Goal: Share content: Share content

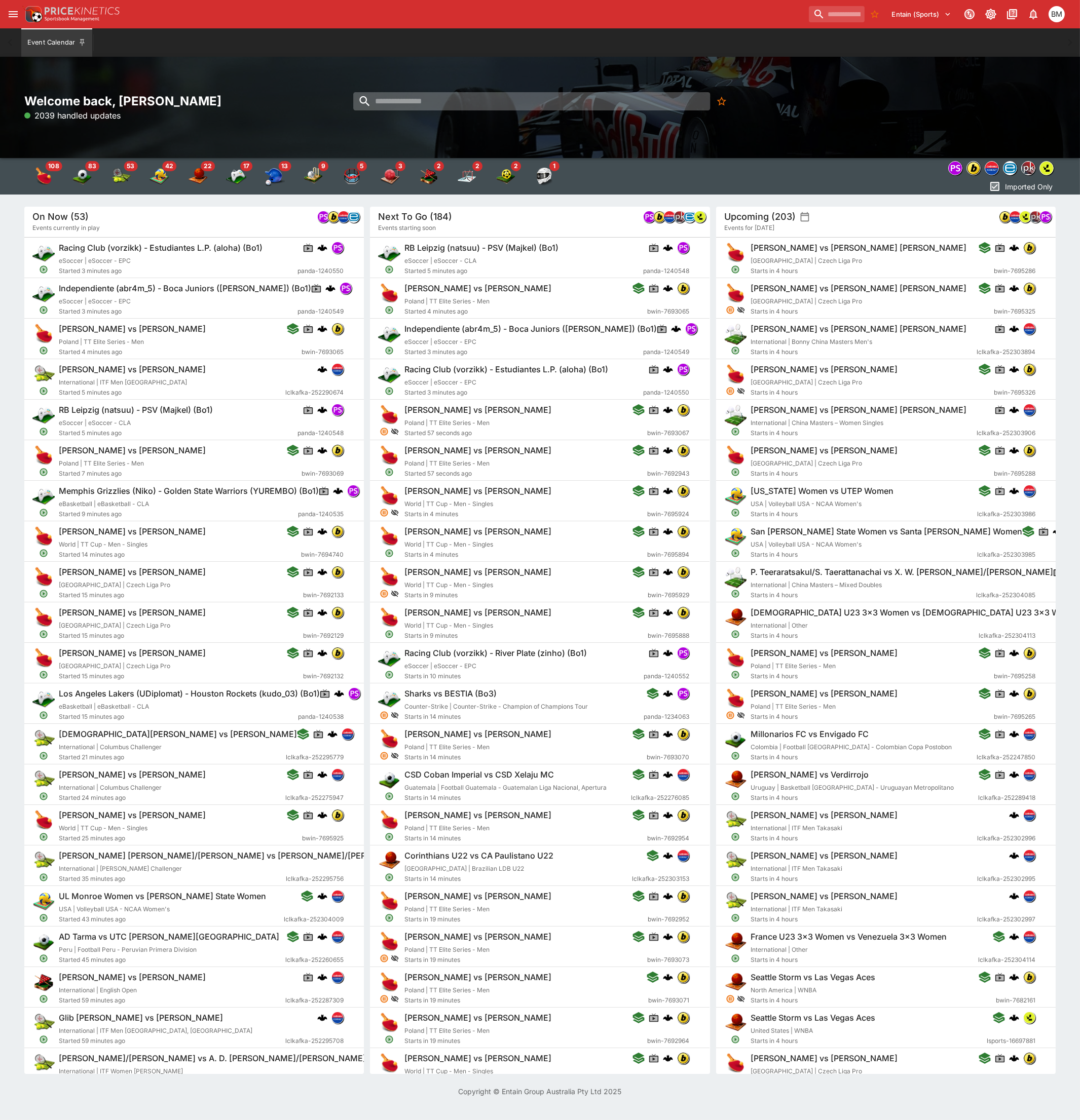
click at [448, 96] on input "search" at bounding box center [531, 101] width 357 height 18
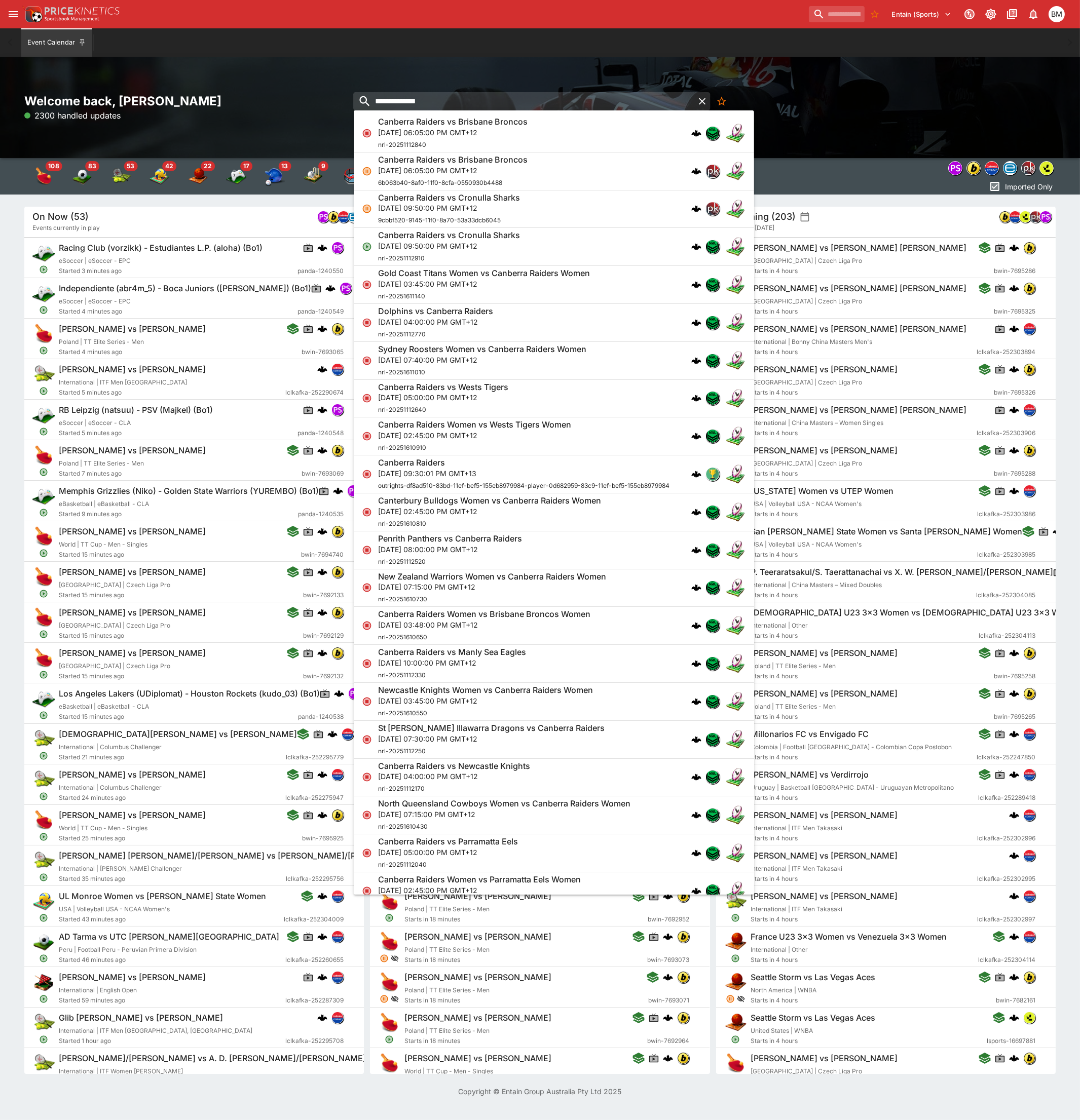
type input "**********"
click at [484, 242] on p "Sat, Sep 20, 2025, 09:50:00 PM GMT+12" at bounding box center [449, 245] width 141 height 11
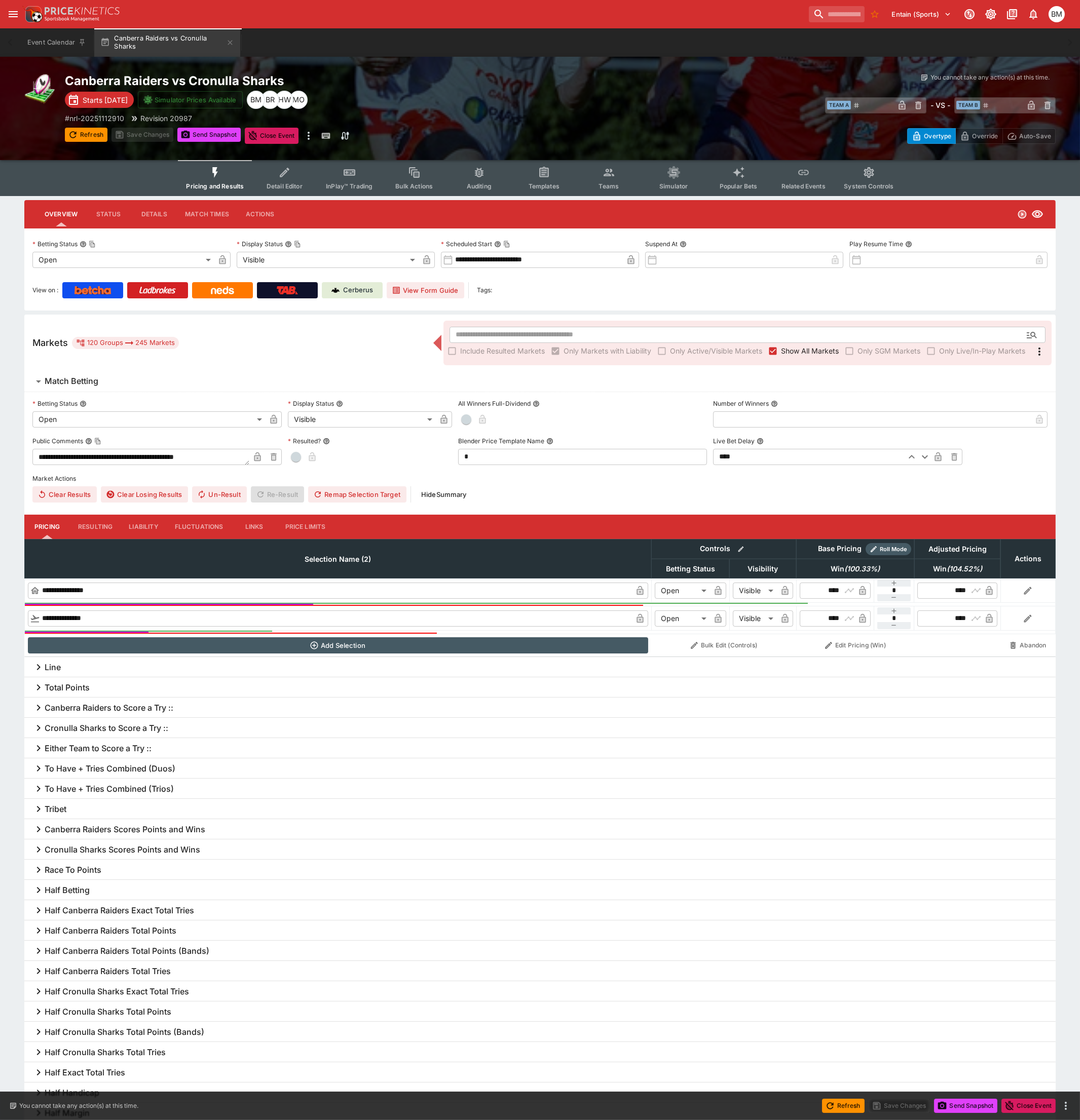
type input "**********"
type input "*******"
type input "**********"
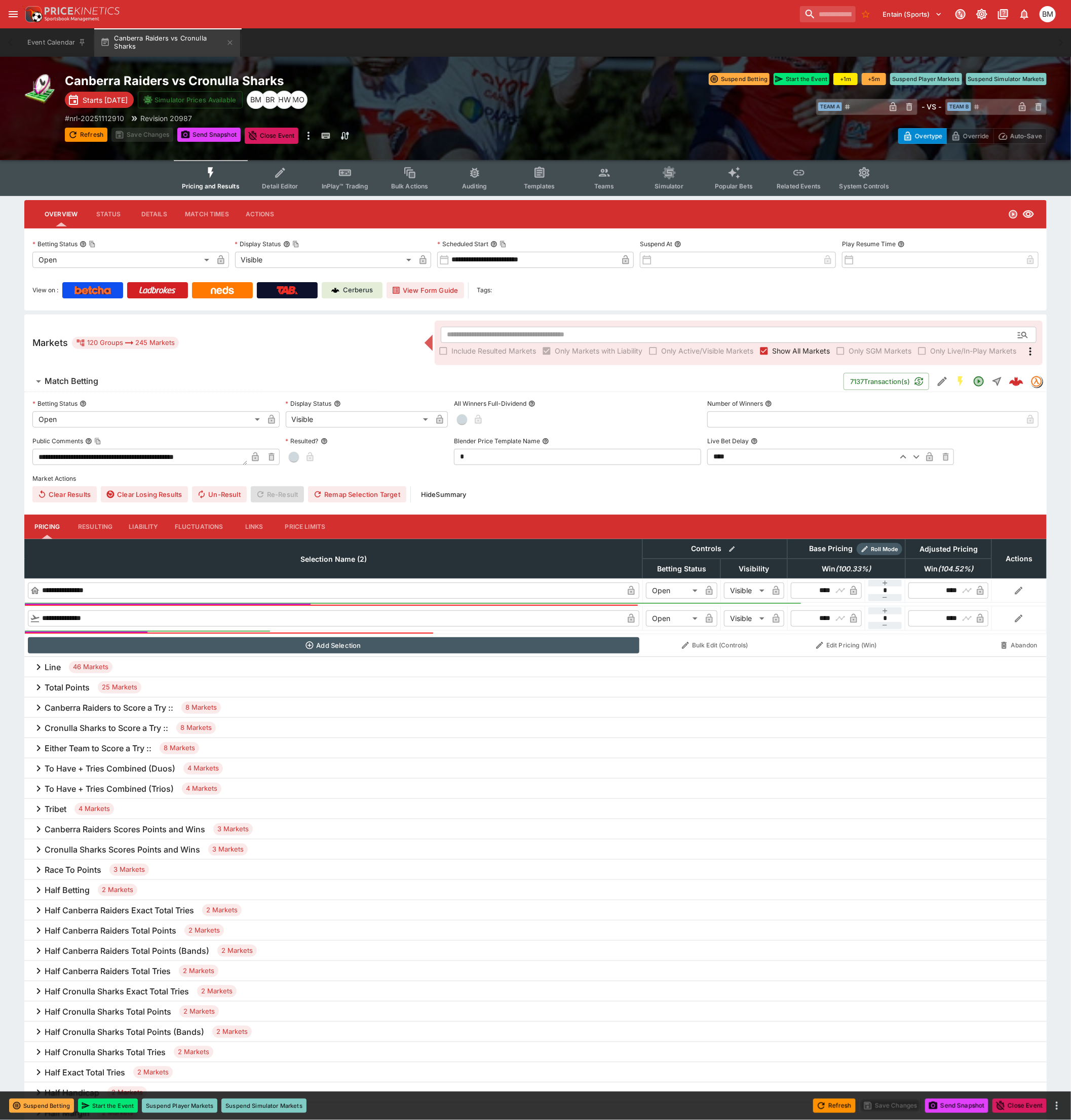
click at [793, 173] on icon "Event type filters" at bounding box center [800, 173] width 13 height 13
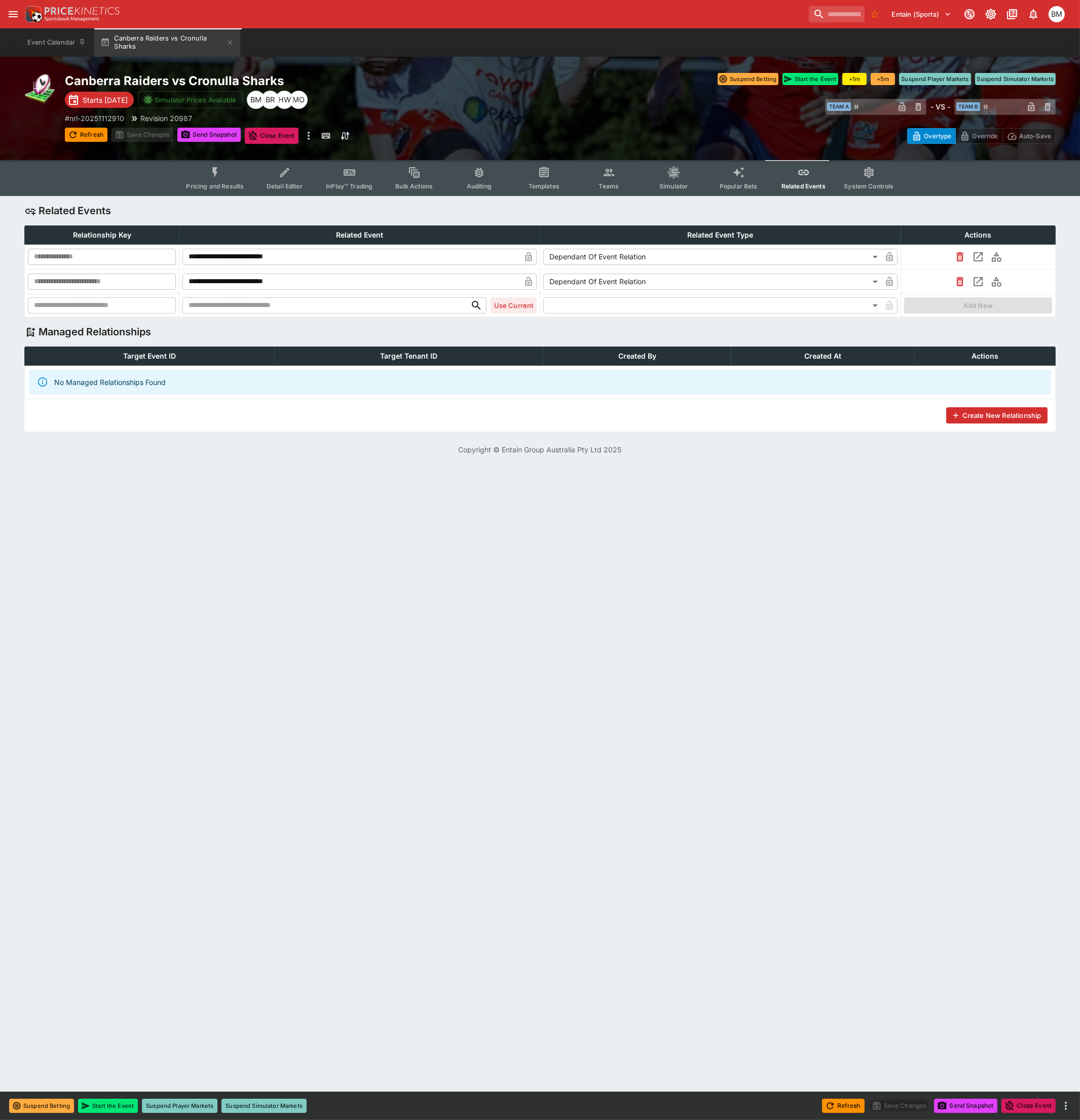
type input "**********"
click at [733, 176] on icon "Event type filters" at bounding box center [739, 173] width 13 height 13
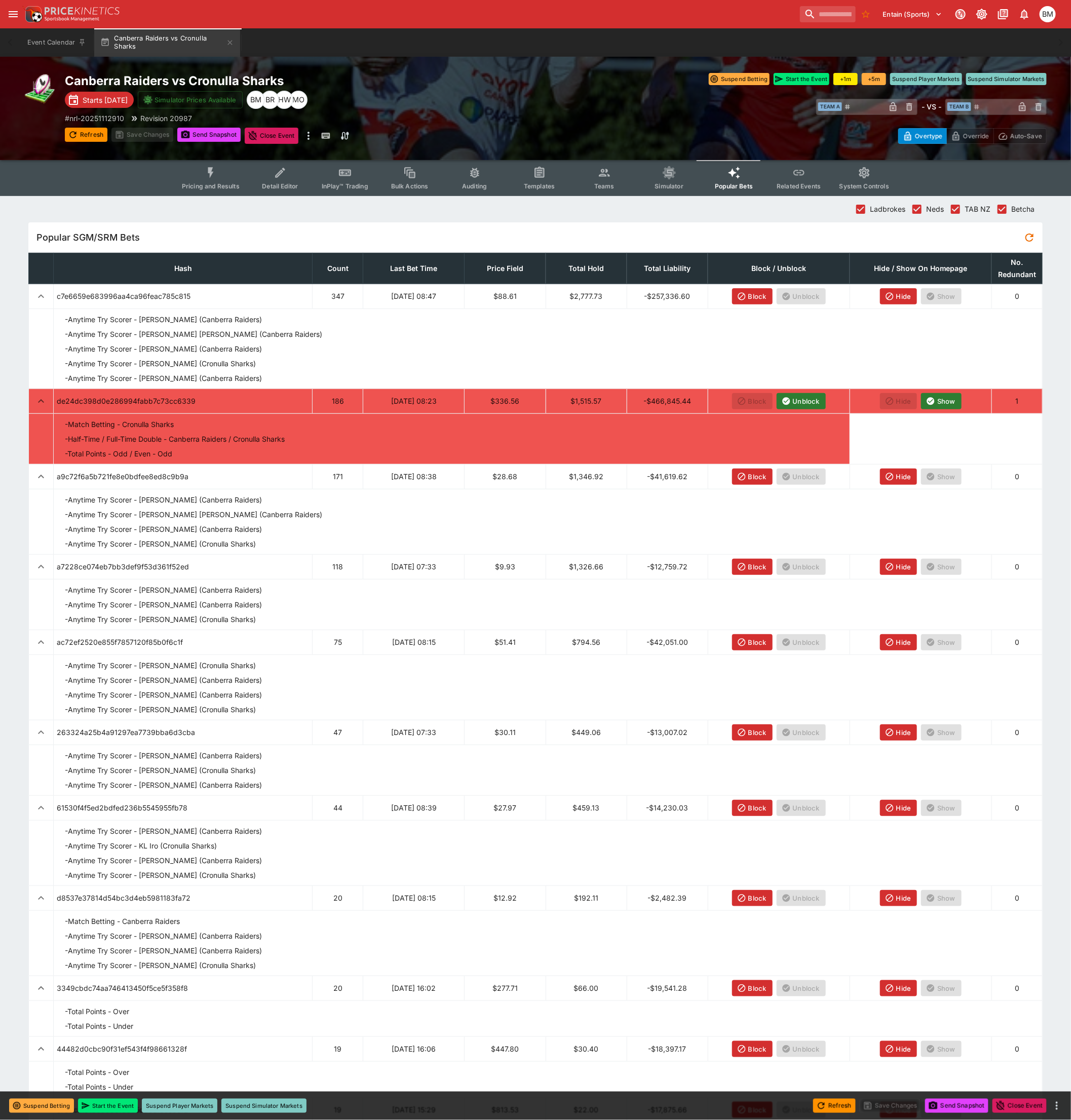
click at [669, 183] on span "Simulator" at bounding box center [669, 187] width 28 height 8
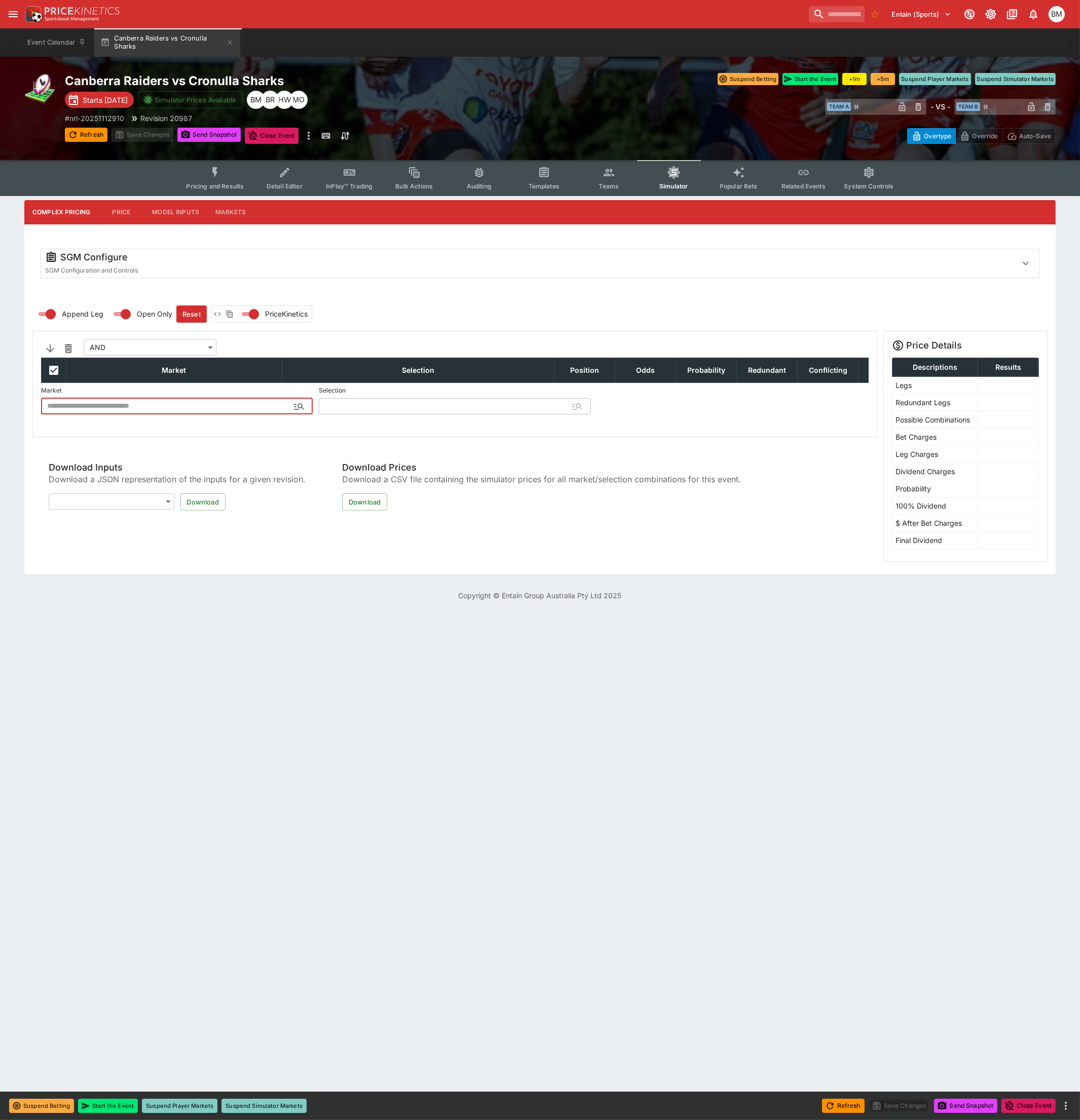
type input "**********"
click at [872, 176] on icon "Event type filters" at bounding box center [869, 173] width 13 height 13
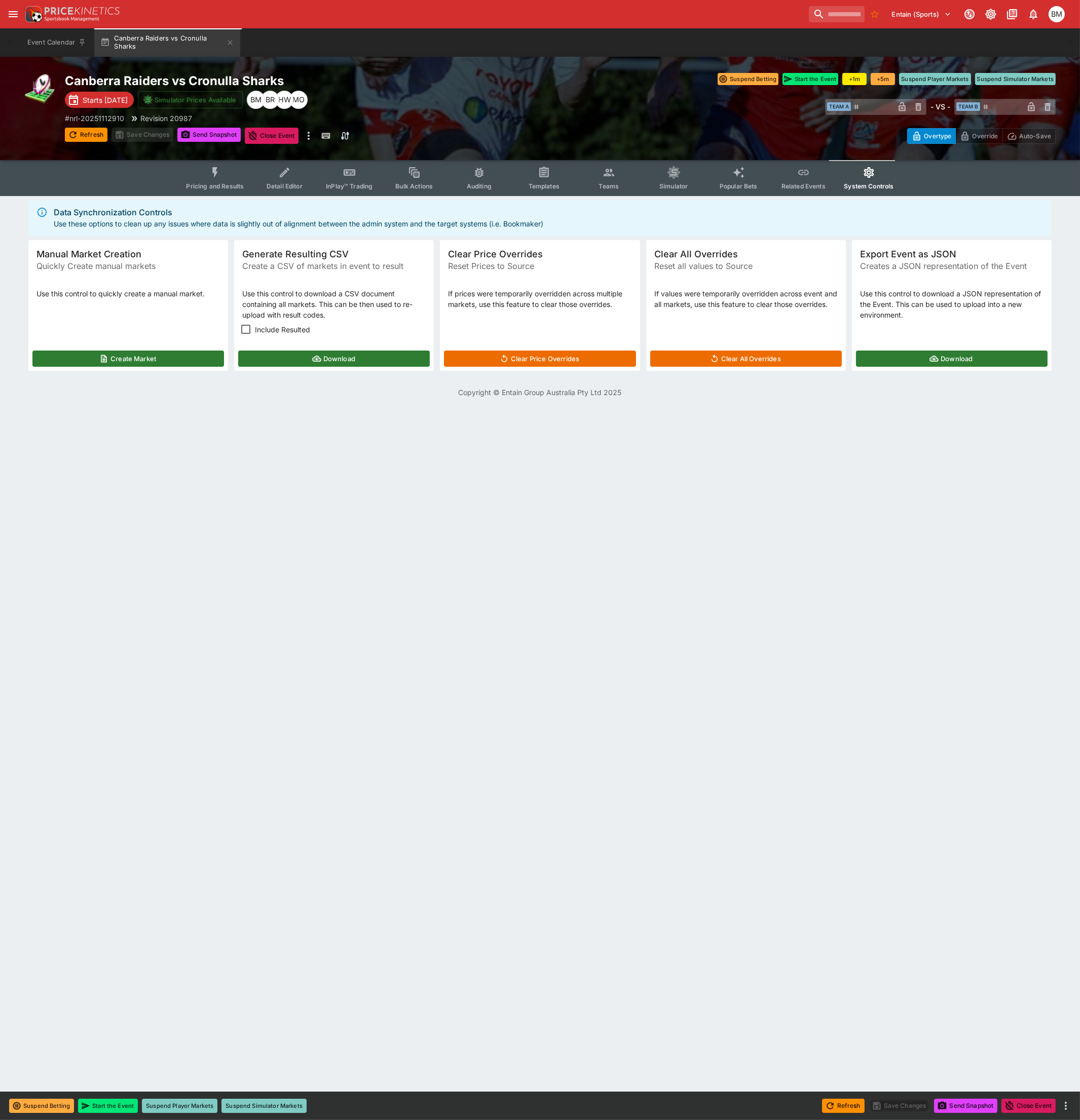
click at [904, 357] on button "Download" at bounding box center [952, 358] width 192 height 16
click at [215, 172] on icon "Event type filters" at bounding box center [216, 173] width 13 height 13
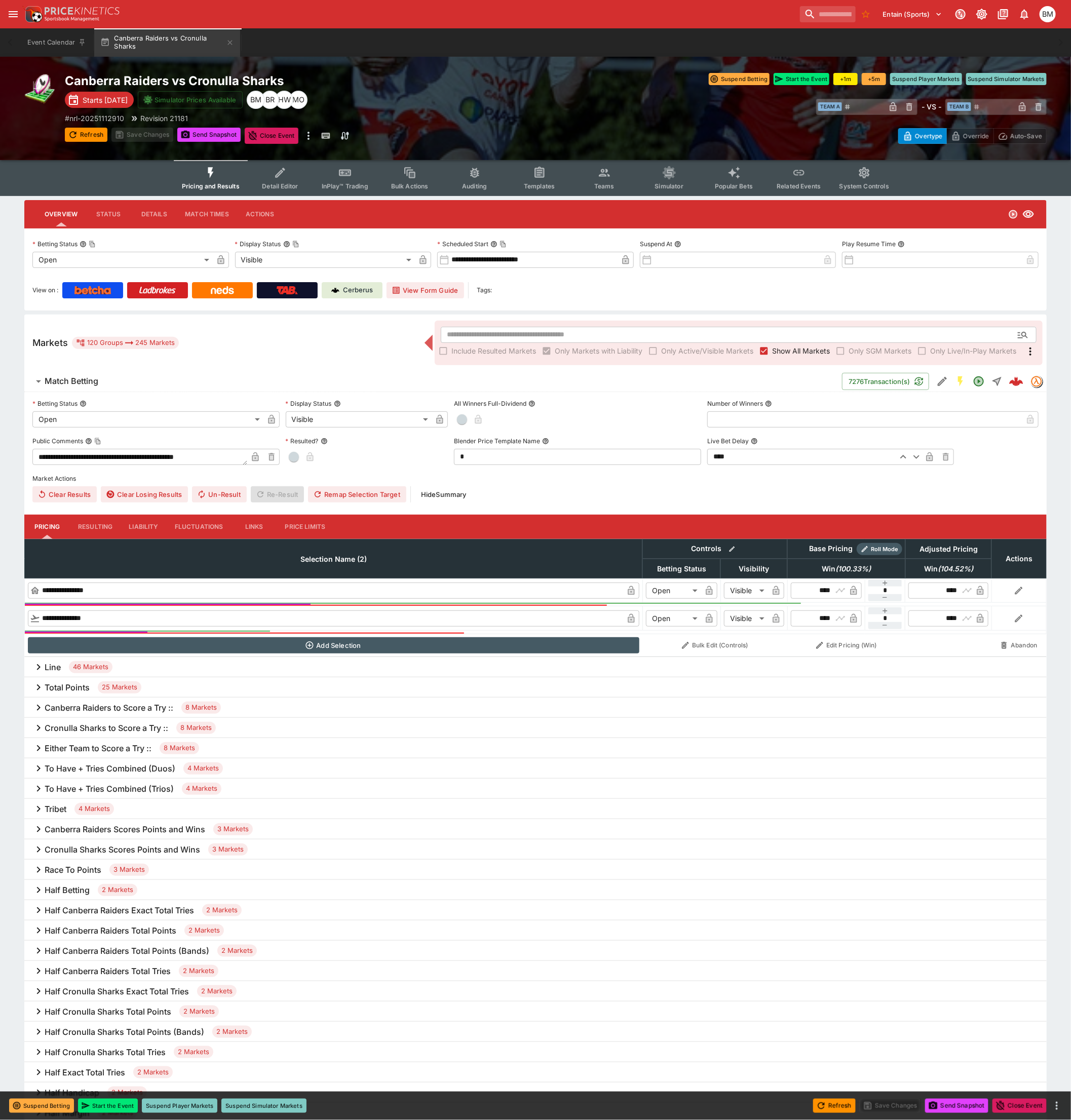
click at [207, 665] on div "Line 46 Markets" at bounding box center [535, 667] width 1023 height 20
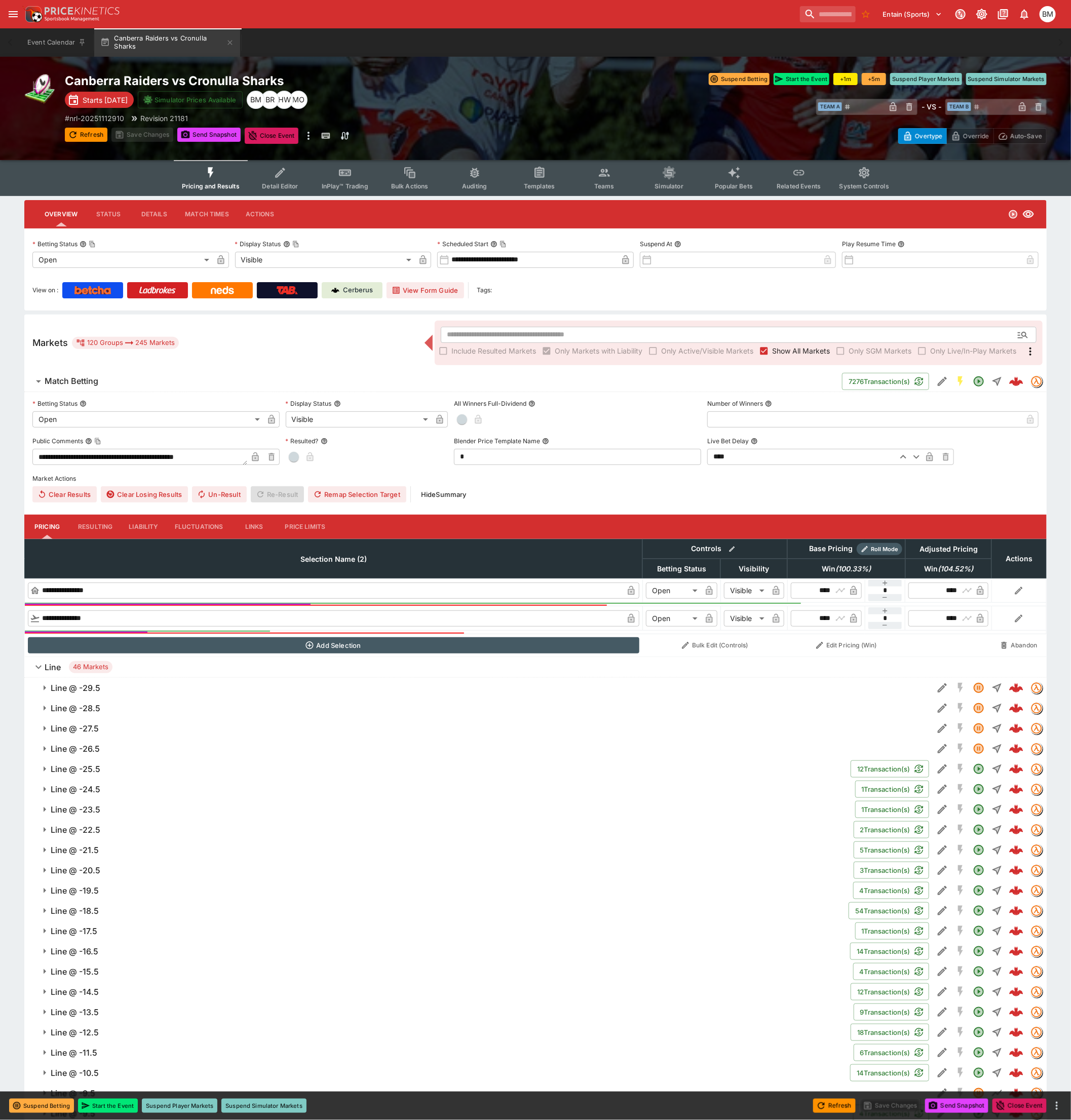
click at [115, 768] on span "Line @ -25.5" at bounding box center [446, 769] width 792 height 11
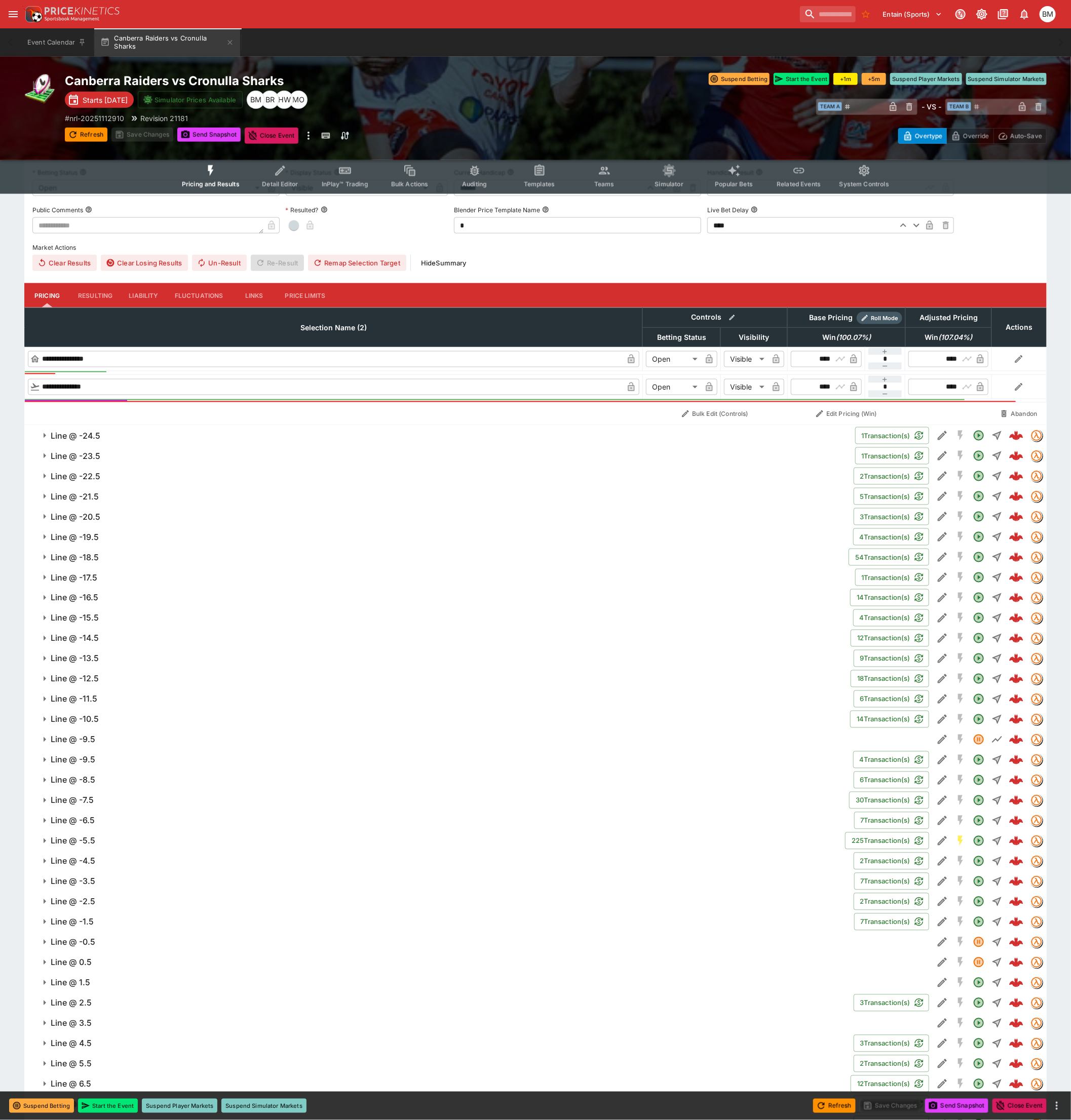
scroll to position [624, 0]
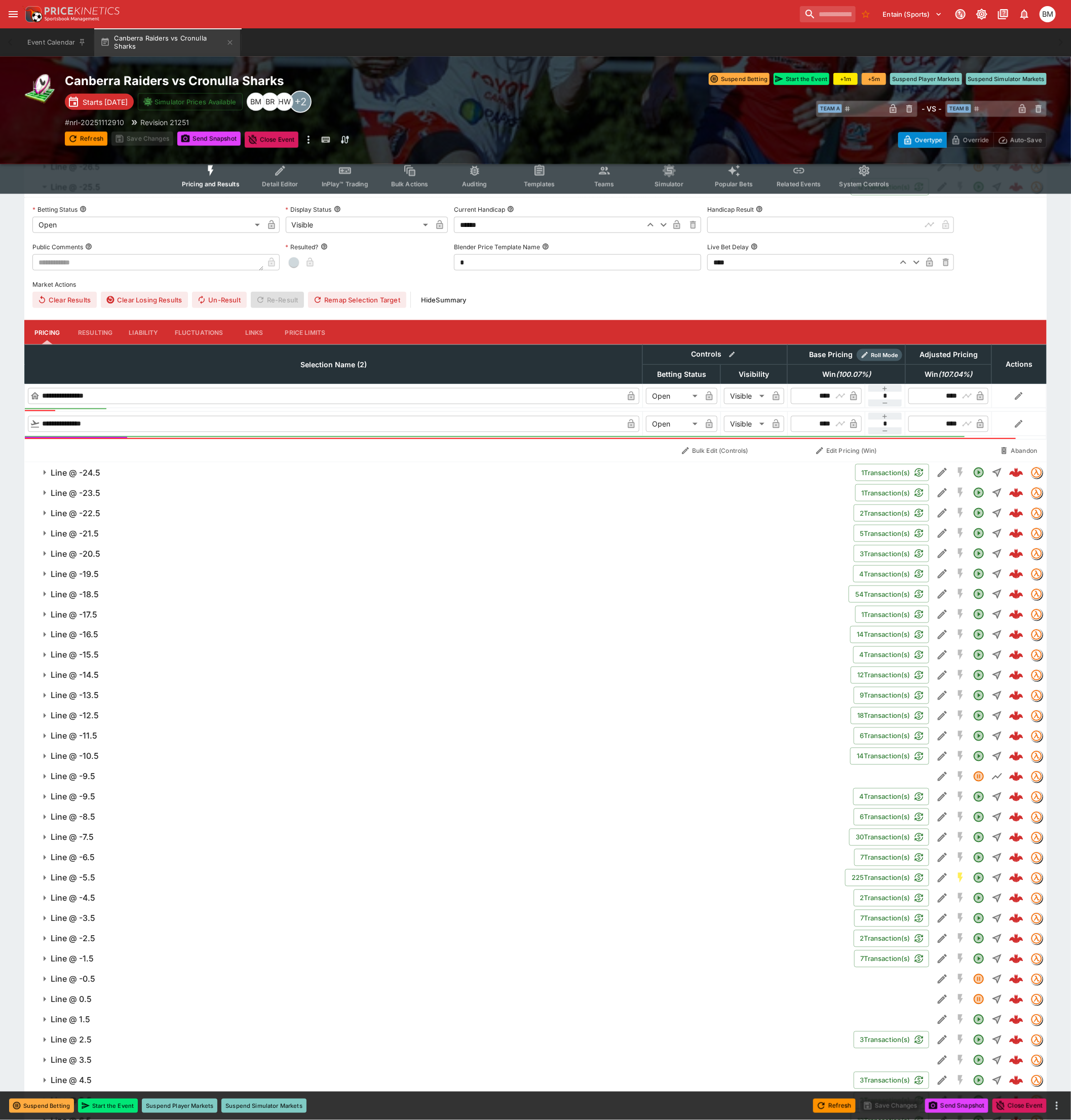
scroll to position [567, 0]
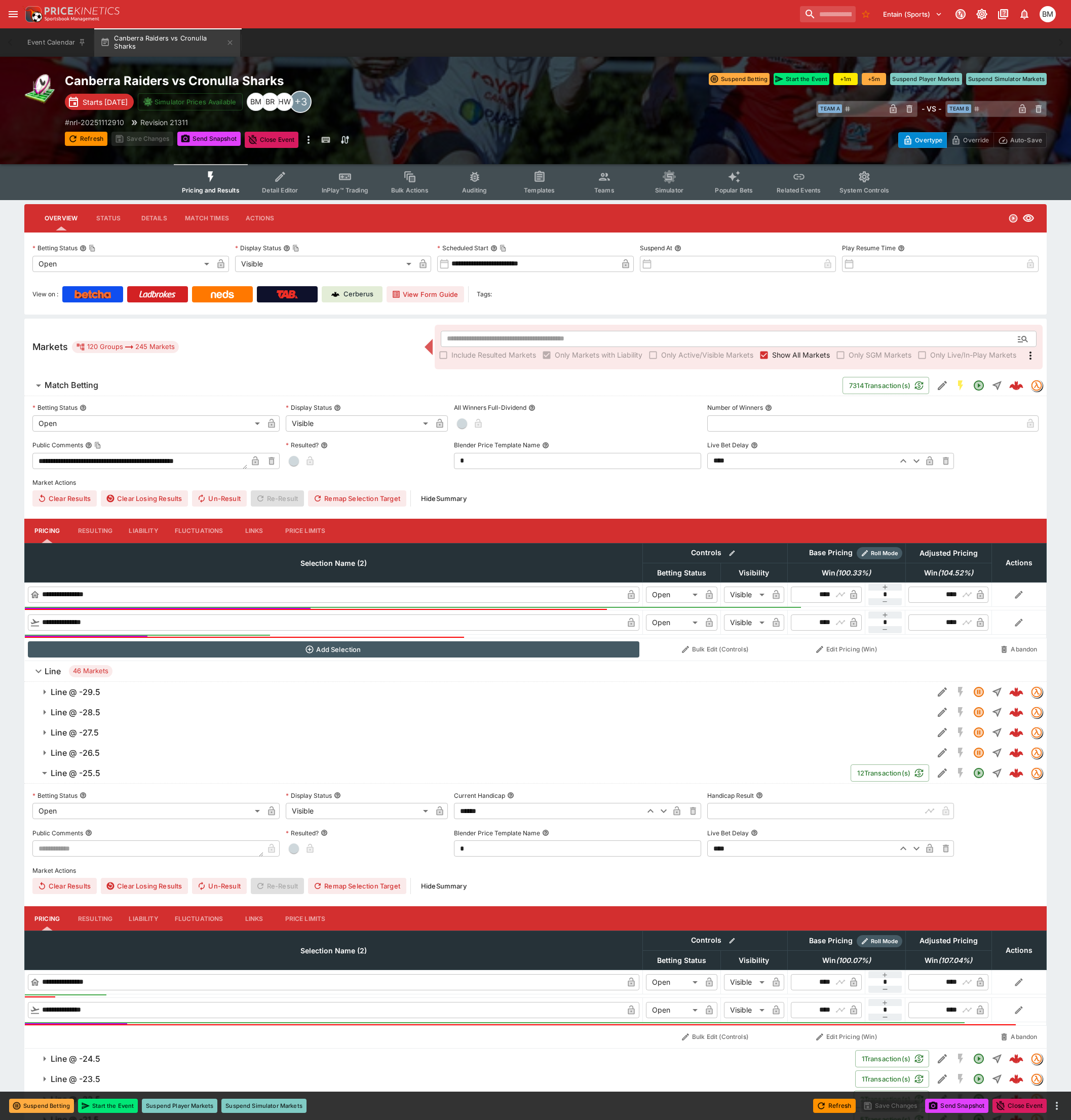
scroll to position [567, 0]
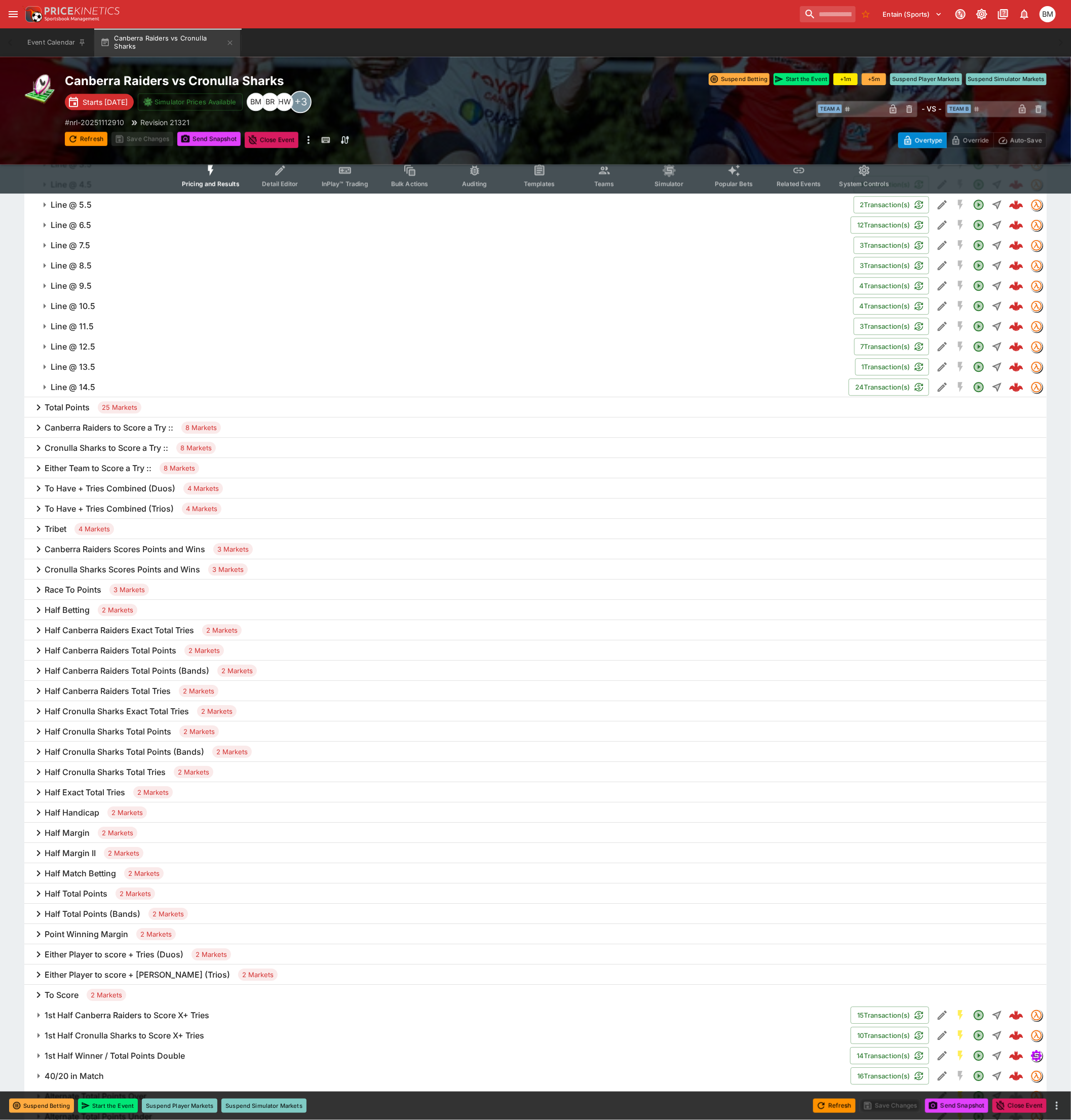
scroll to position [1635, 0]
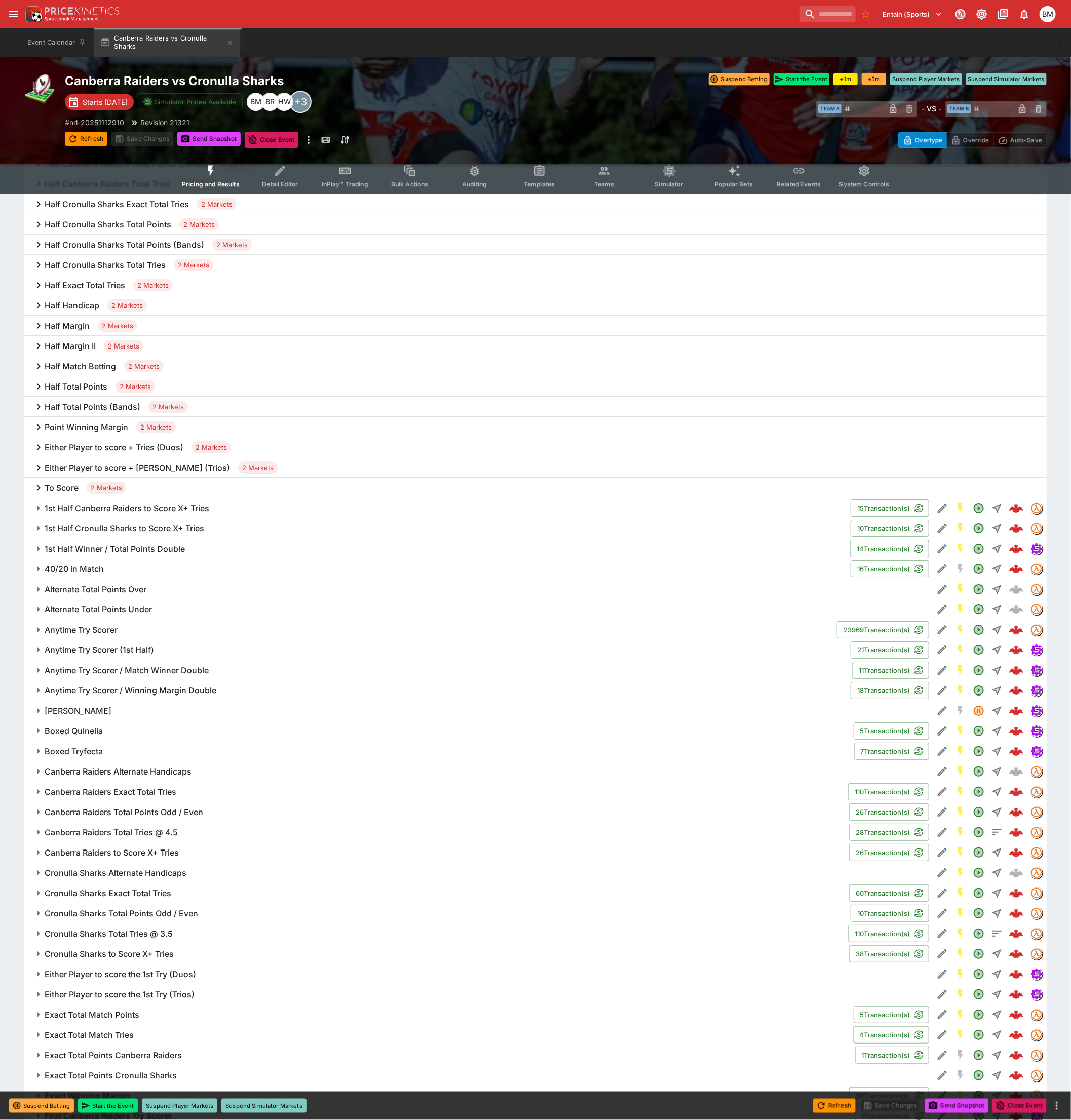
scroll to position [1971, 0]
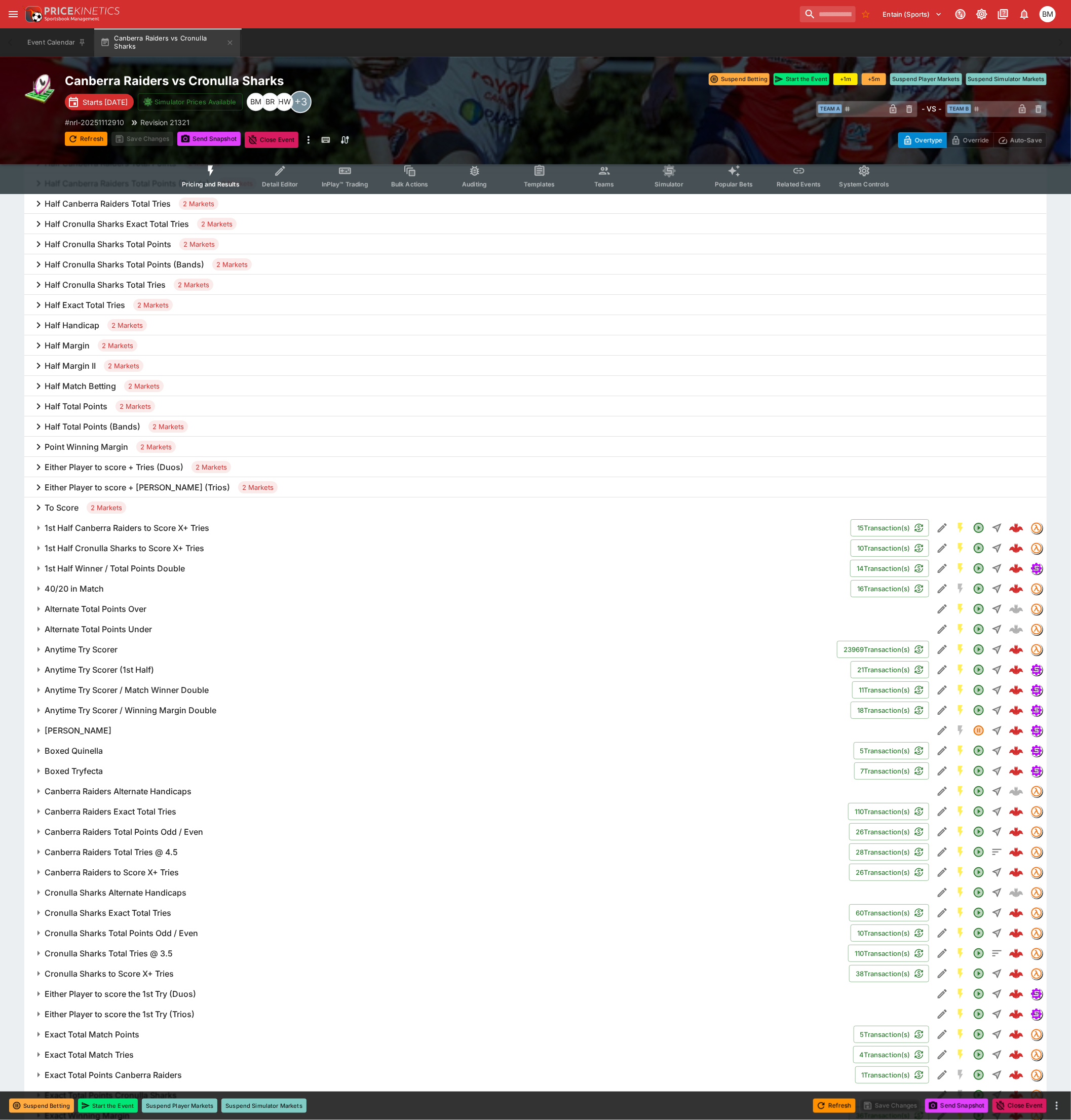
click at [72, 448] on h6 "Point Winning Margin" at bounding box center [86, 446] width 84 height 11
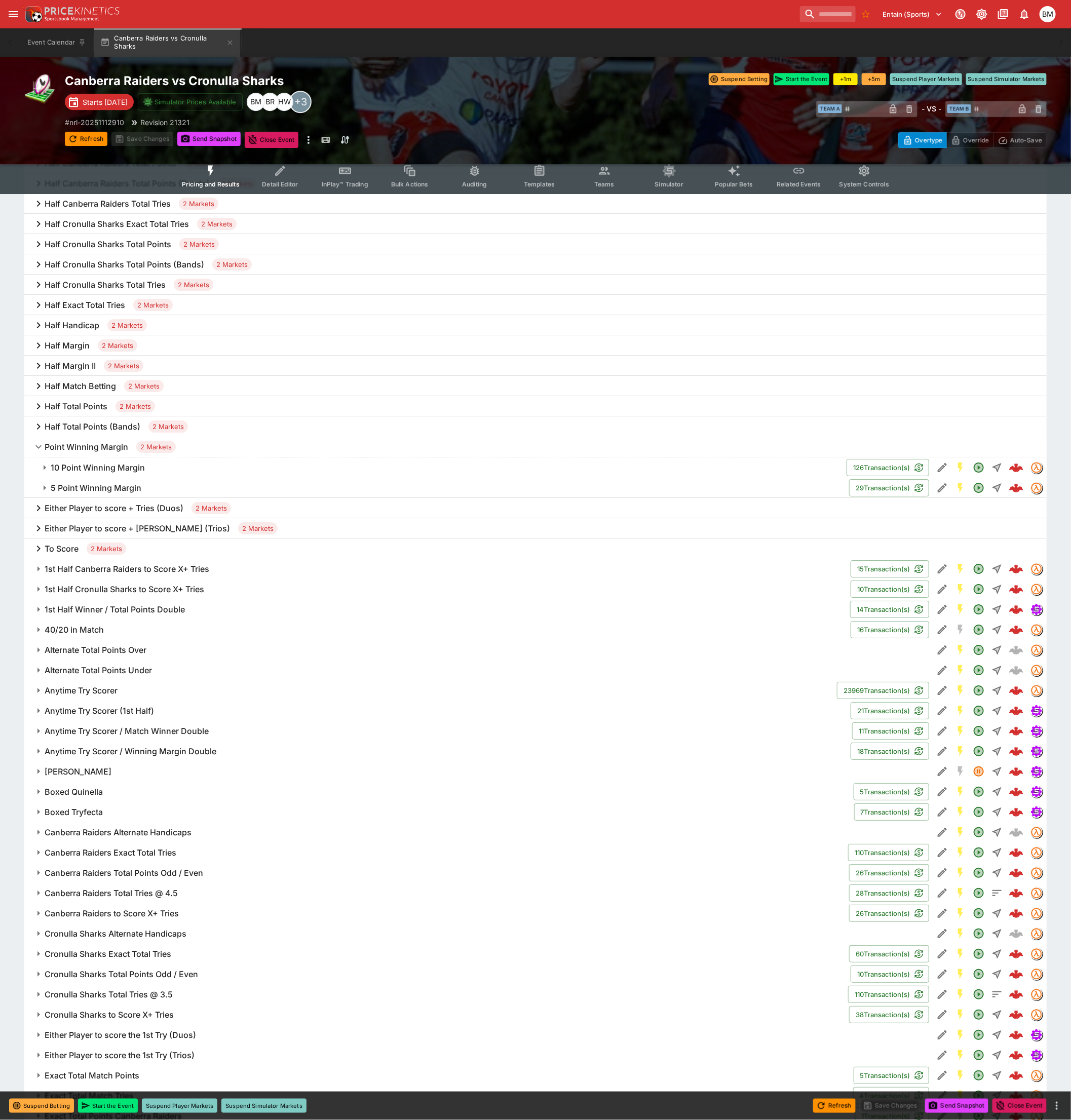
click at [77, 469] on h6 "10 Point Winning Margin" at bounding box center [98, 468] width 94 height 11
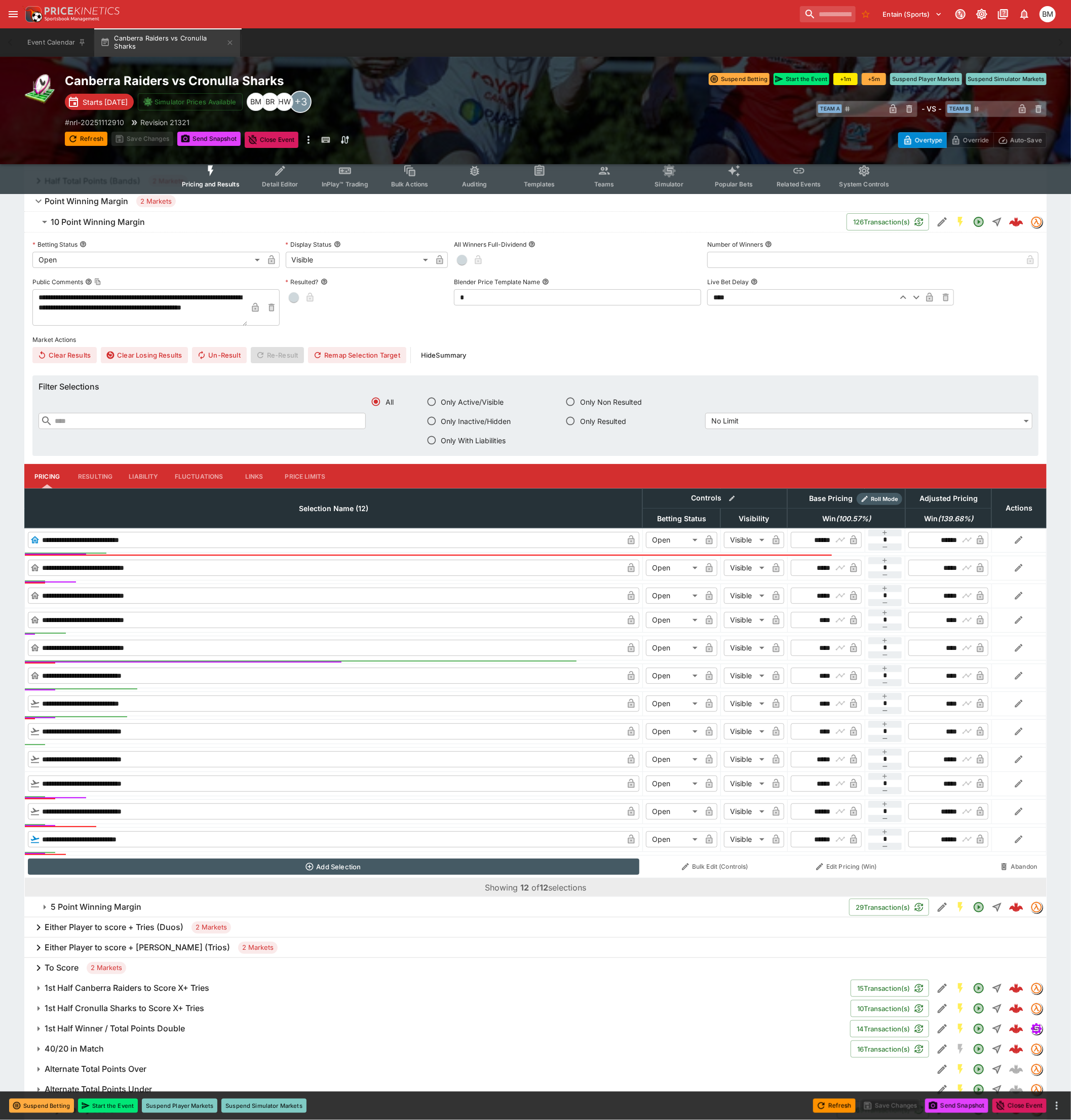
scroll to position [2196, 0]
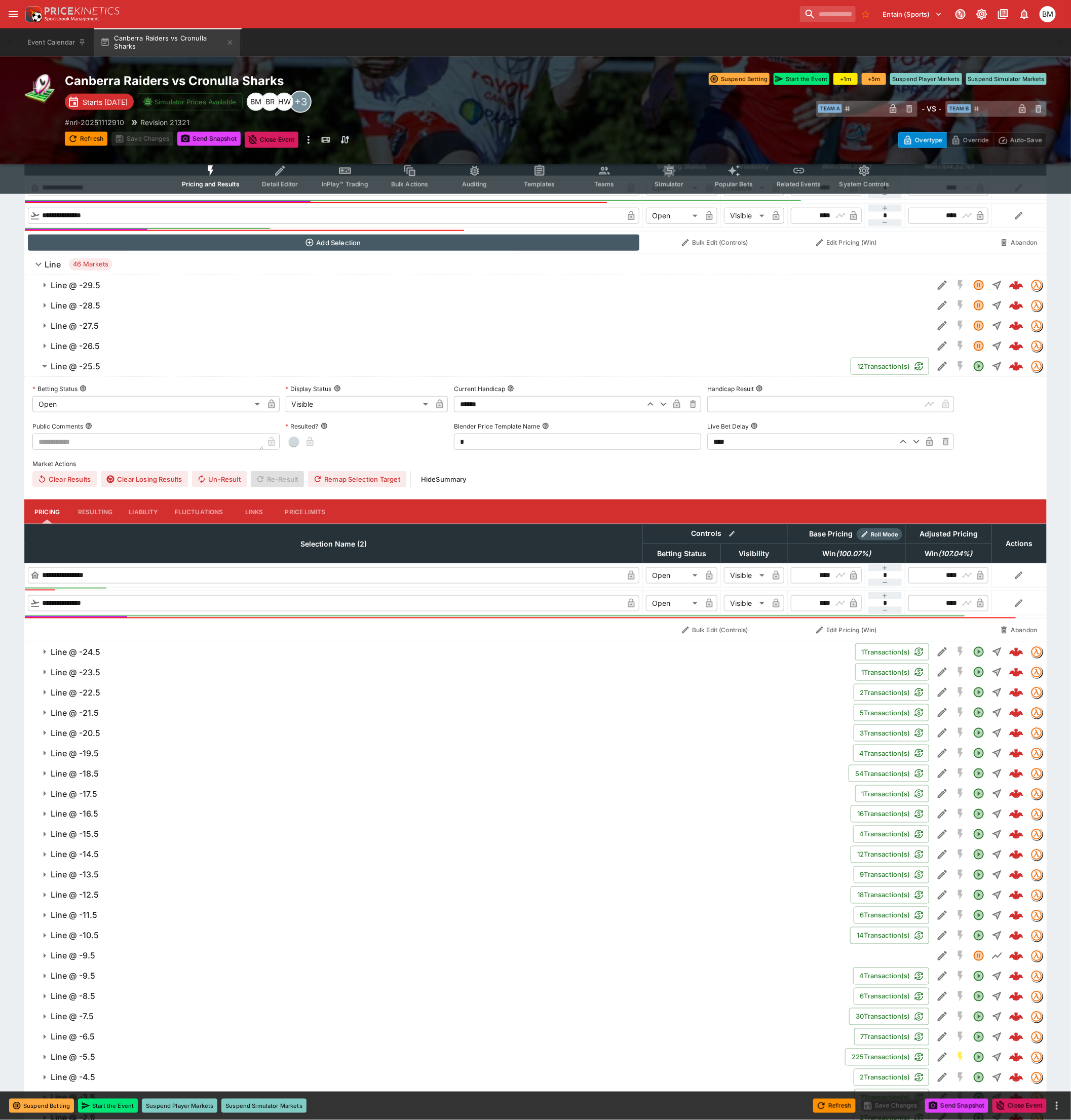
scroll to position [450, 0]
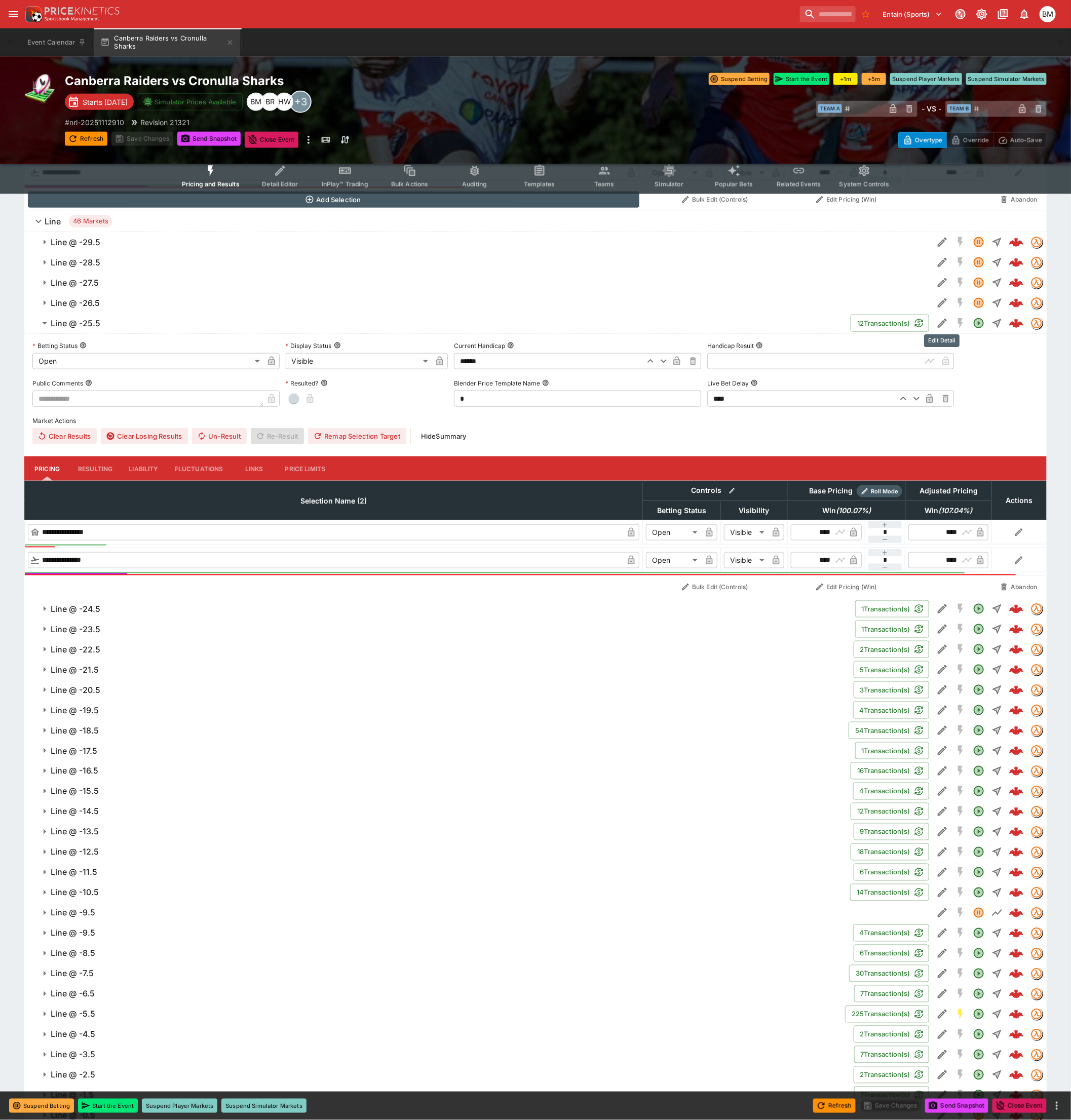
click at [937, 322] on icon "Edit Detail" at bounding box center [942, 323] width 13 height 13
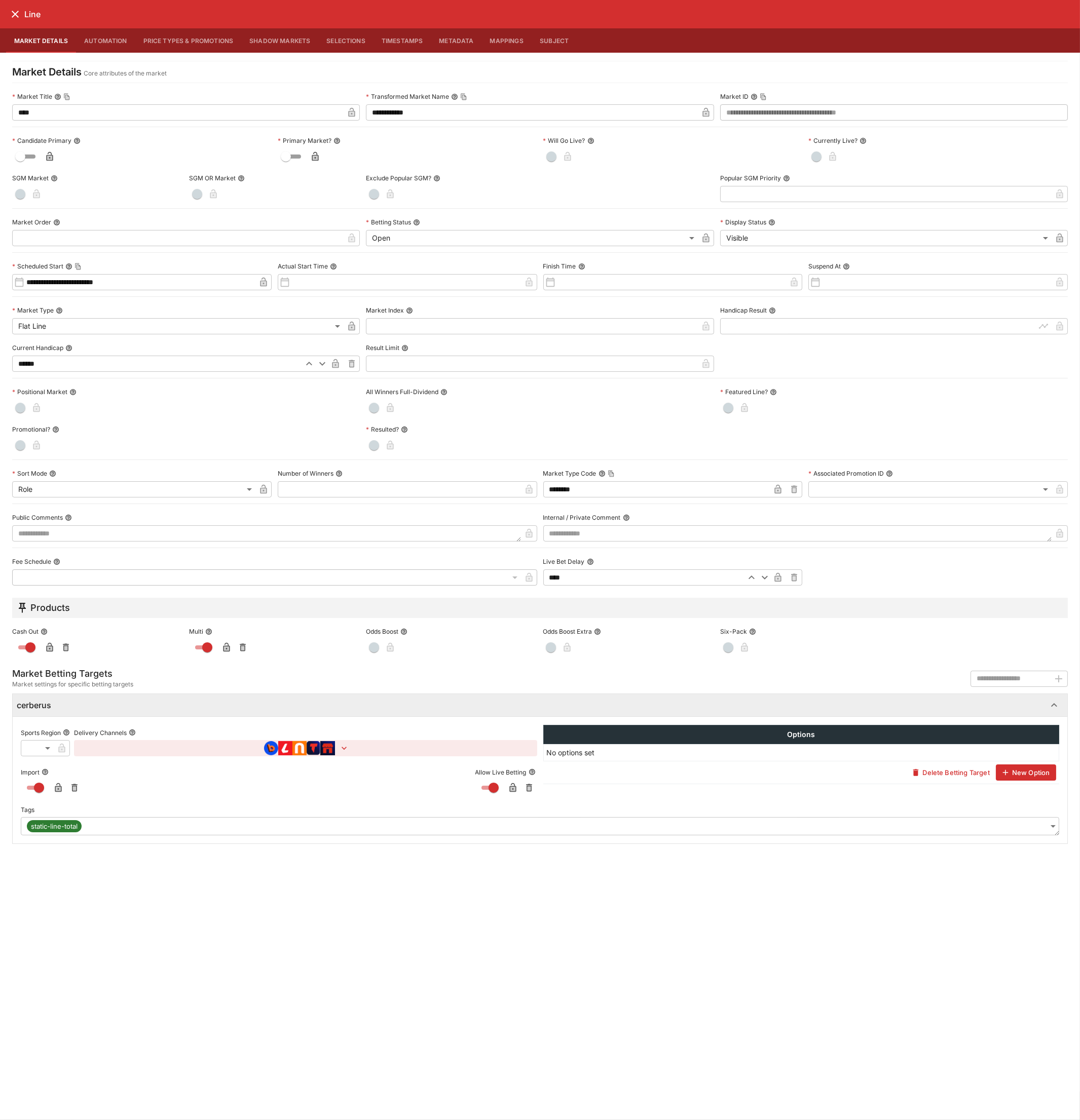
click at [249, 52] on button "Shadow Markets" at bounding box center [280, 39] width 77 height 24
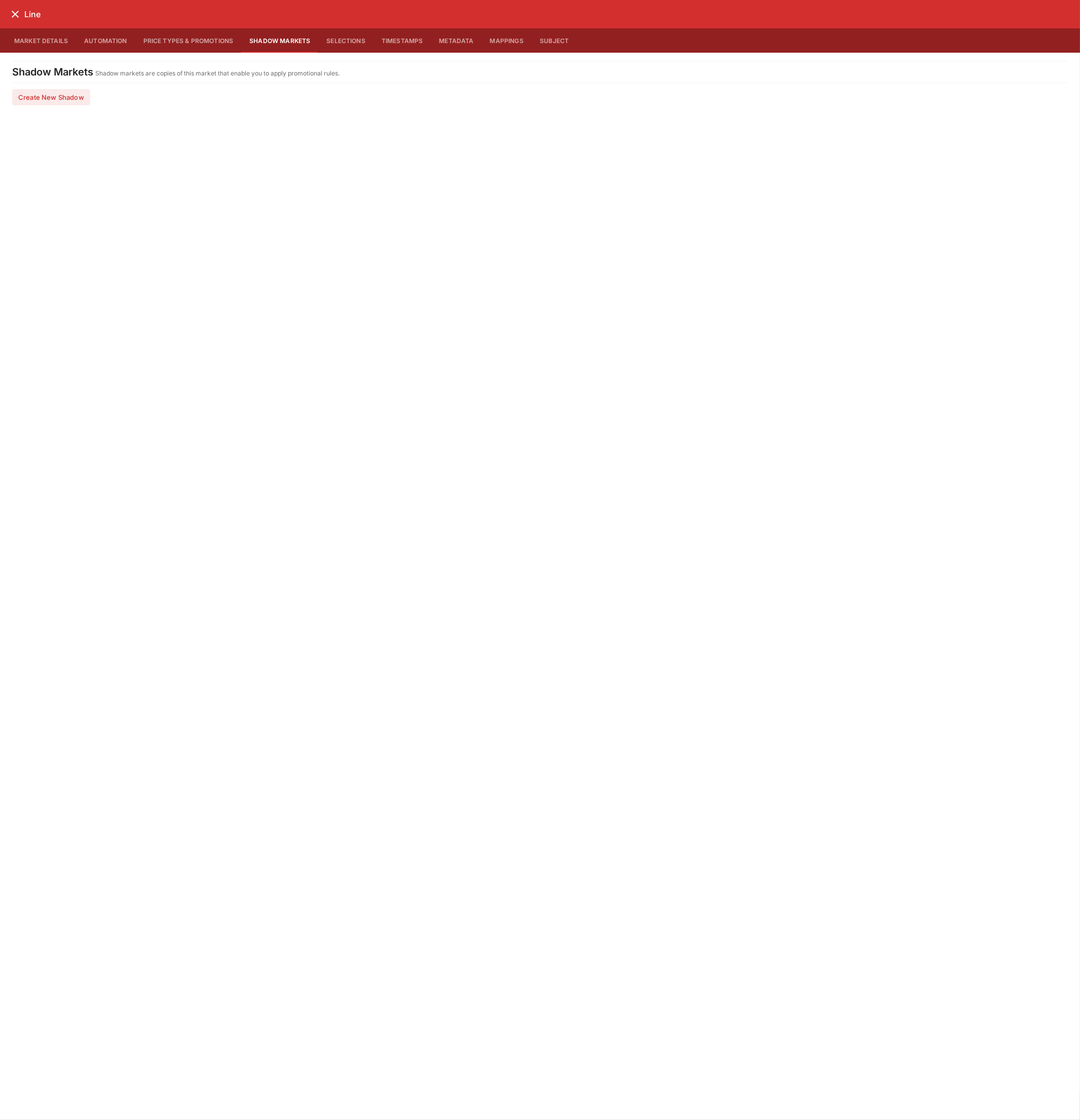
click at [207, 38] on button "Price Types & Promotions" at bounding box center [189, 39] width 107 height 24
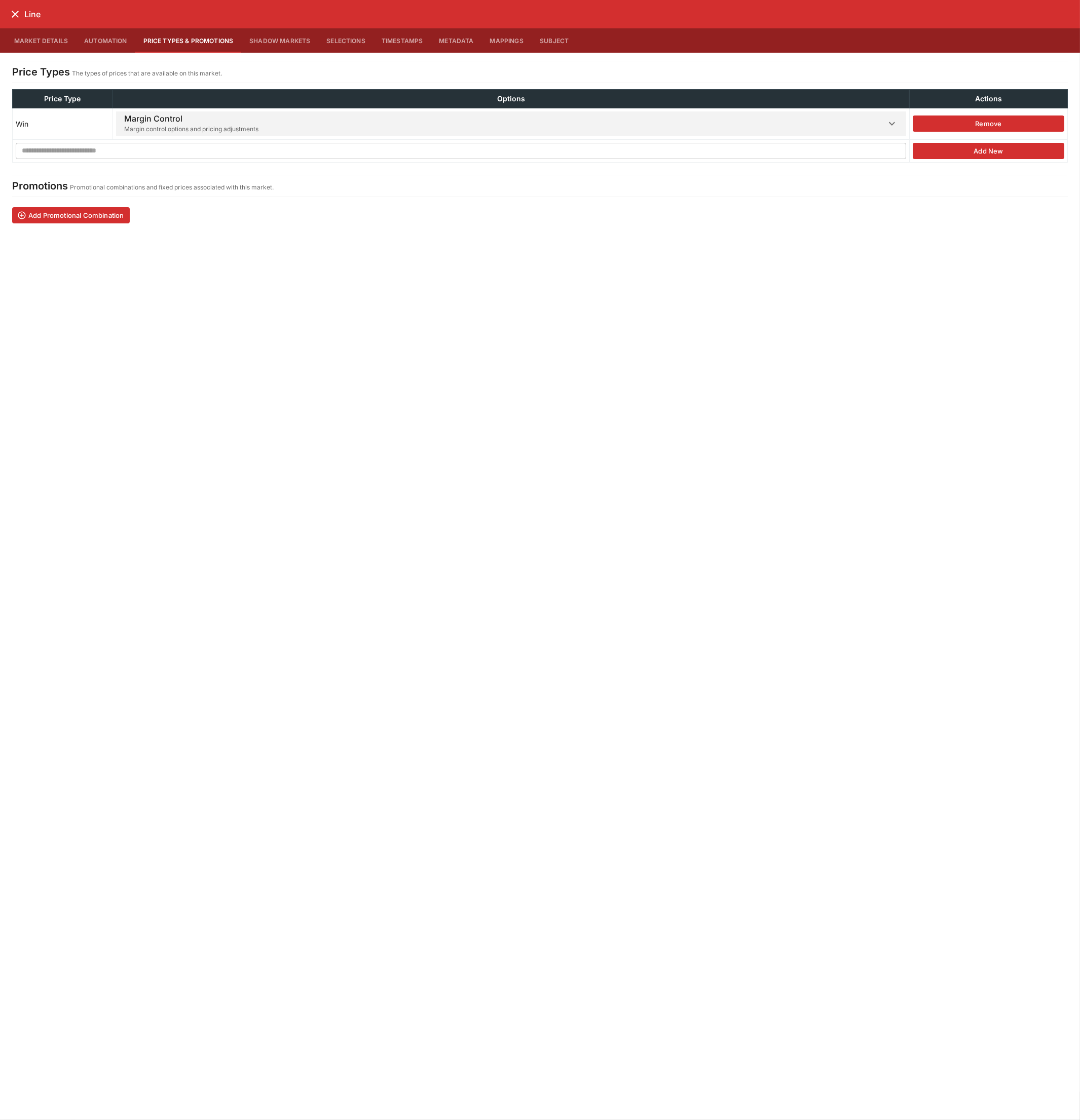
click at [209, 126] on span "Margin control options and pricing adjustments" at bounding box center [192, 129] width 135 height 11
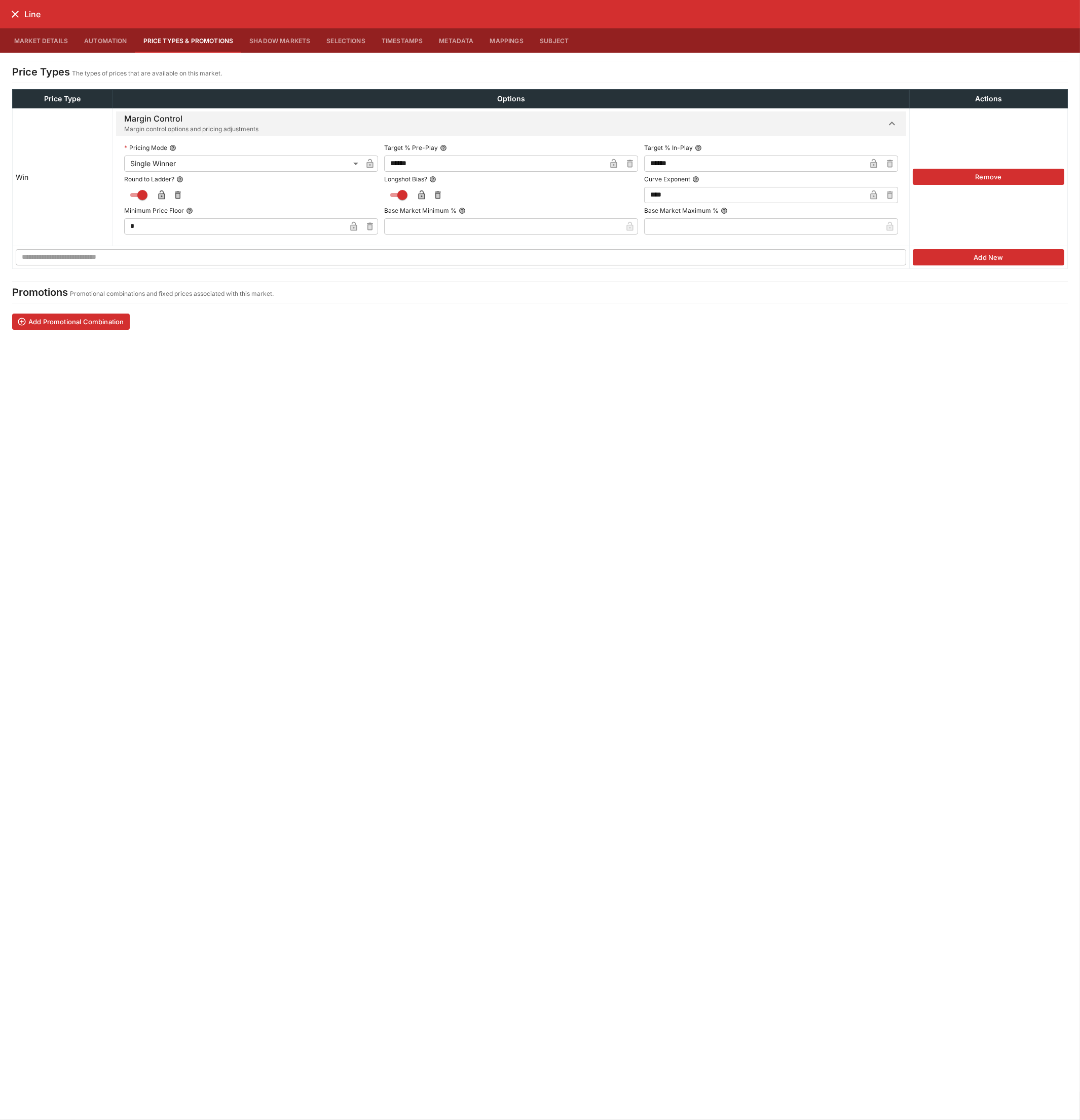
click at [15, 9] on icon "close" at bounding box center [14, 13] width 13 height 13
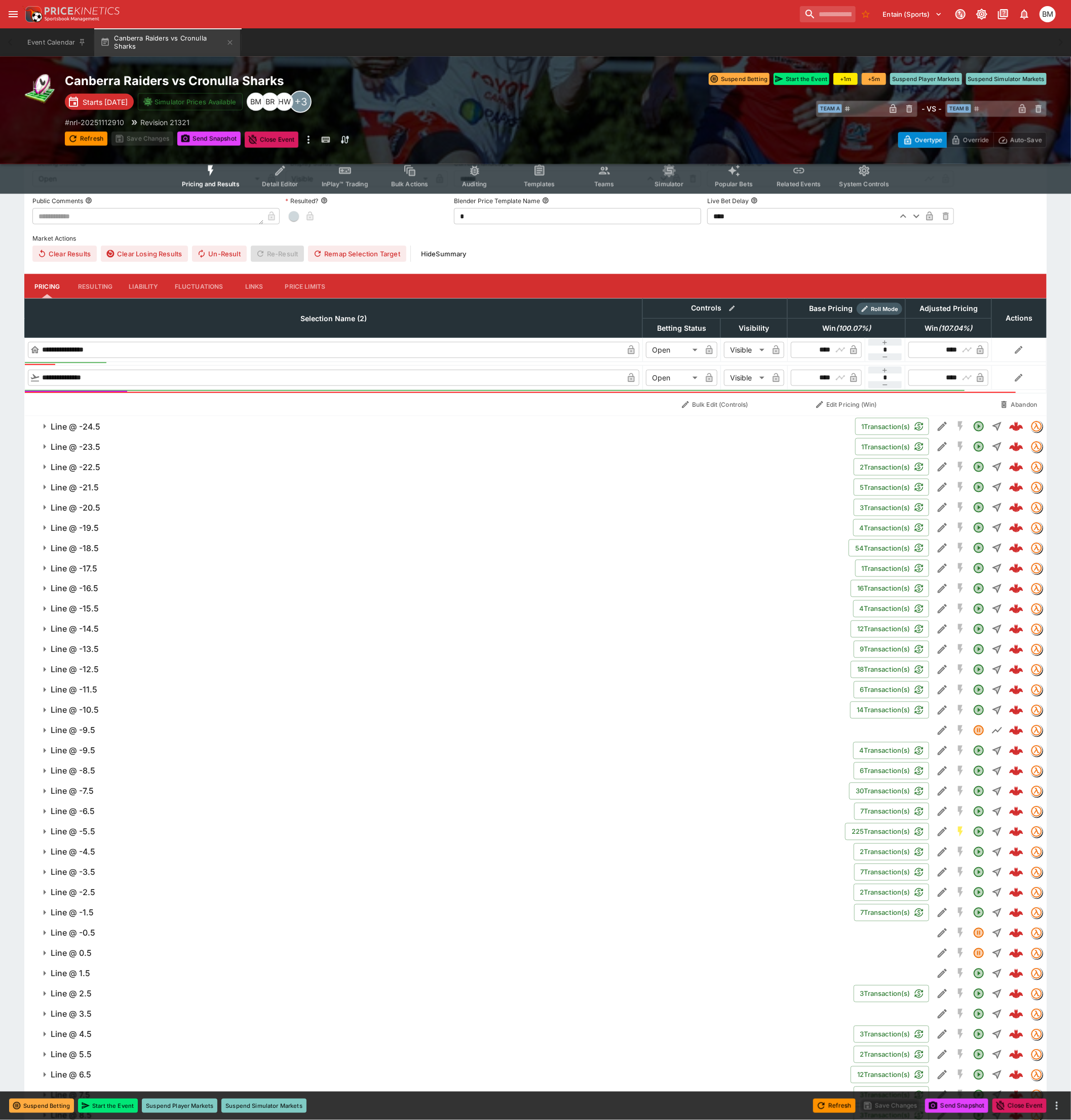
scroll to position [675, 0]
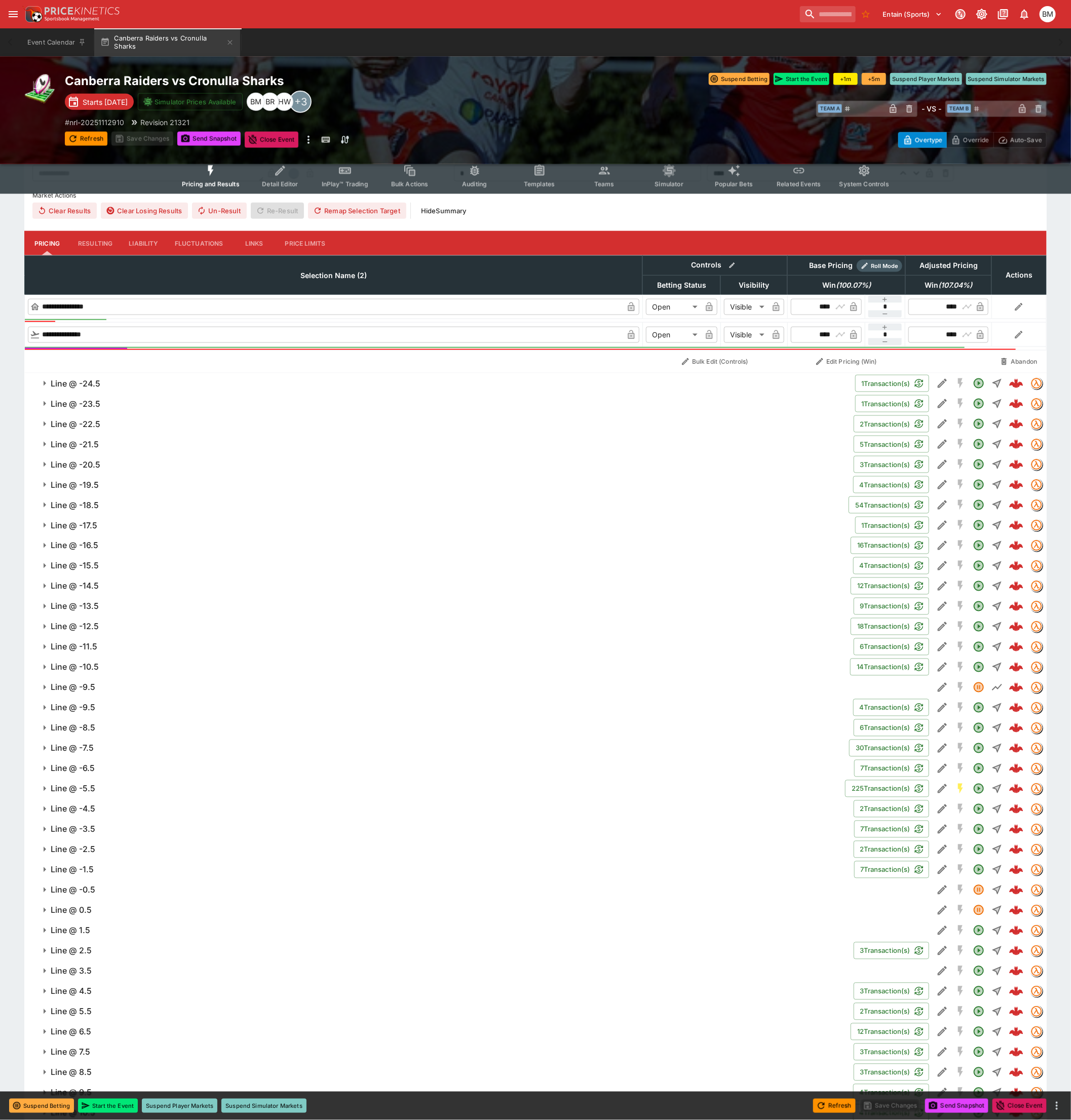
click at [288, 585] on span "Line @ -14.5" at bounding box center [446, 586] width 792 height 11
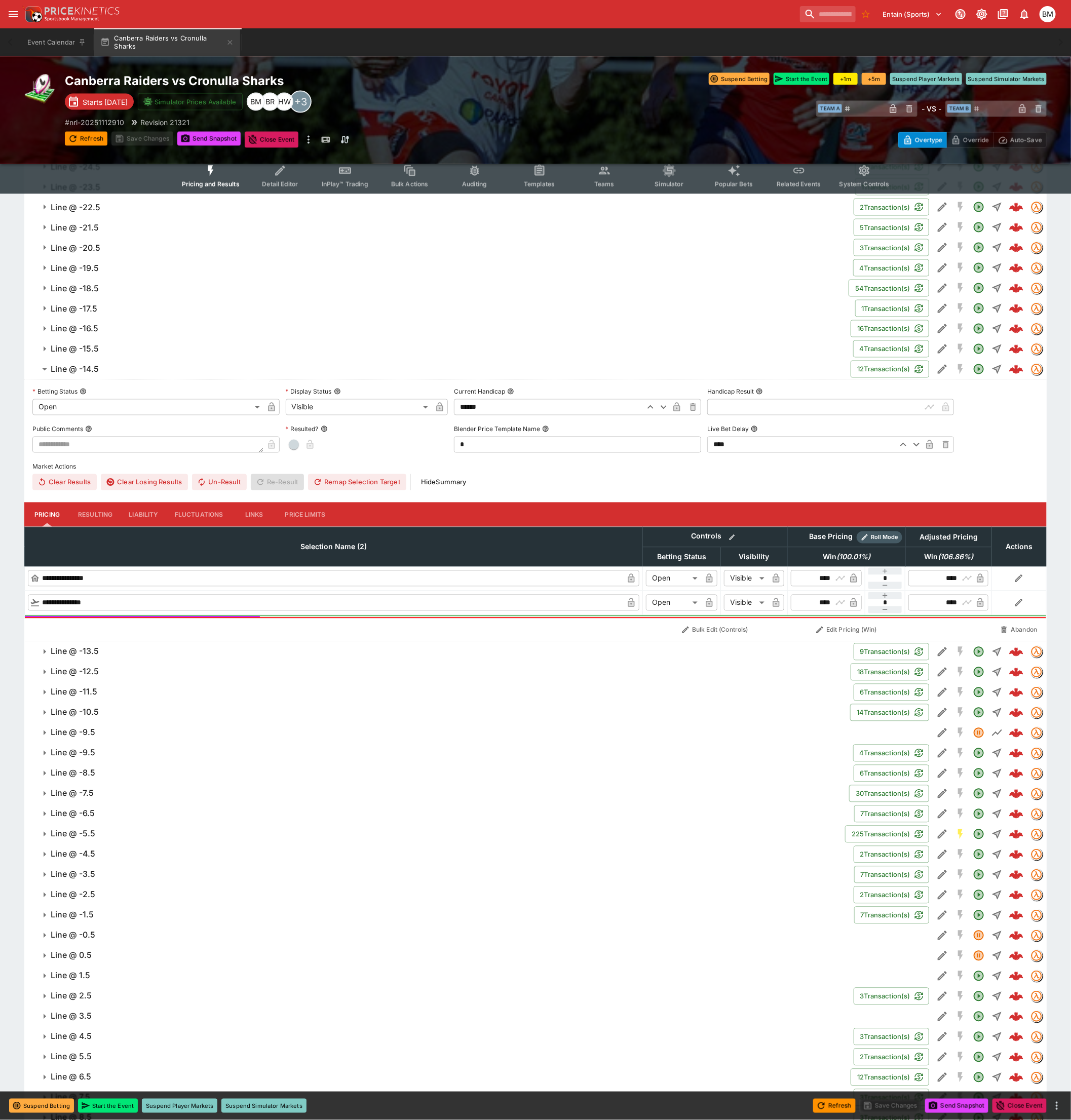
scroll to position [901, 0]
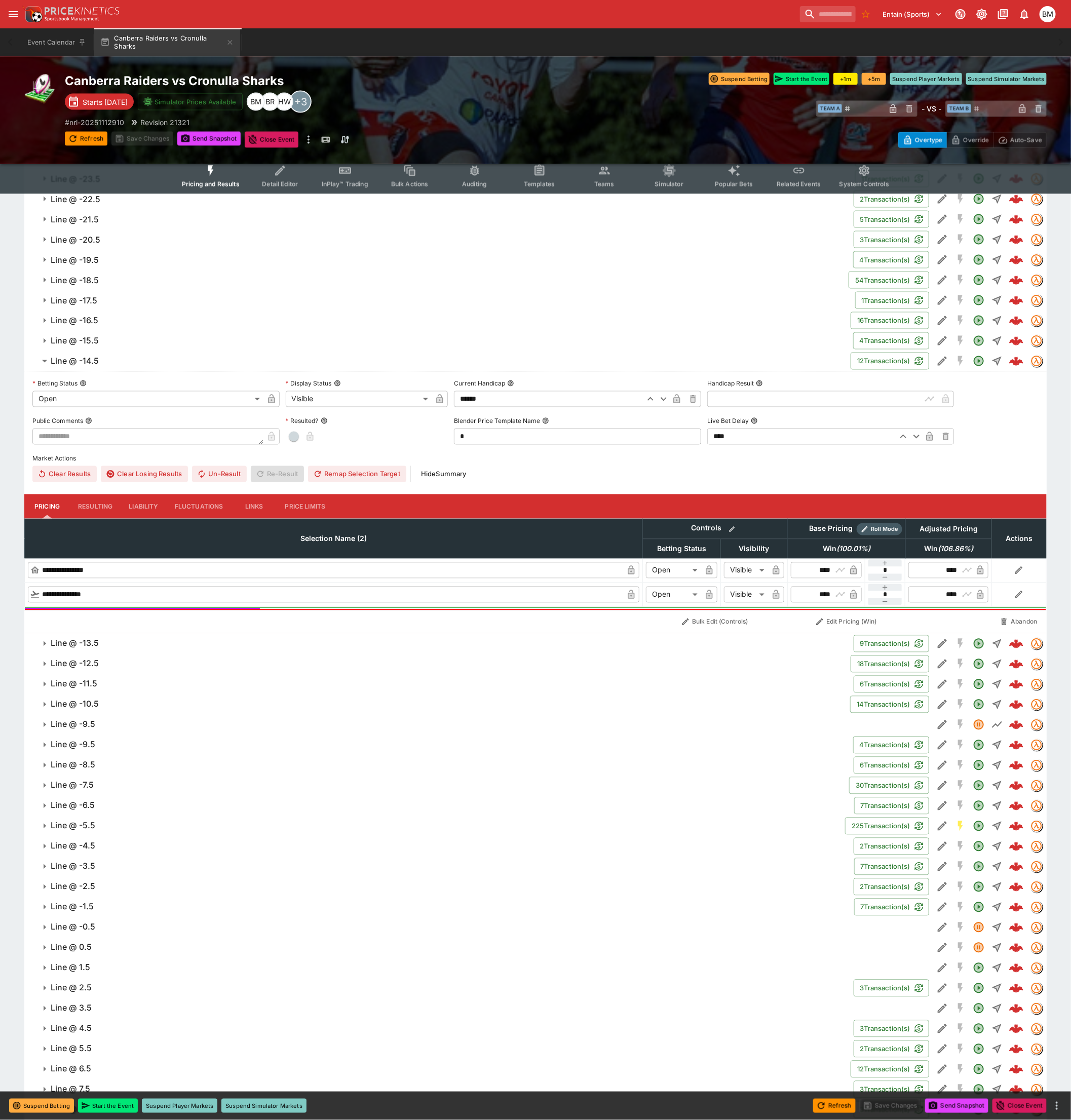
click at [293, 675] on button "Line @ -11.5" at bounding box center [439, 684] width 829 height 20
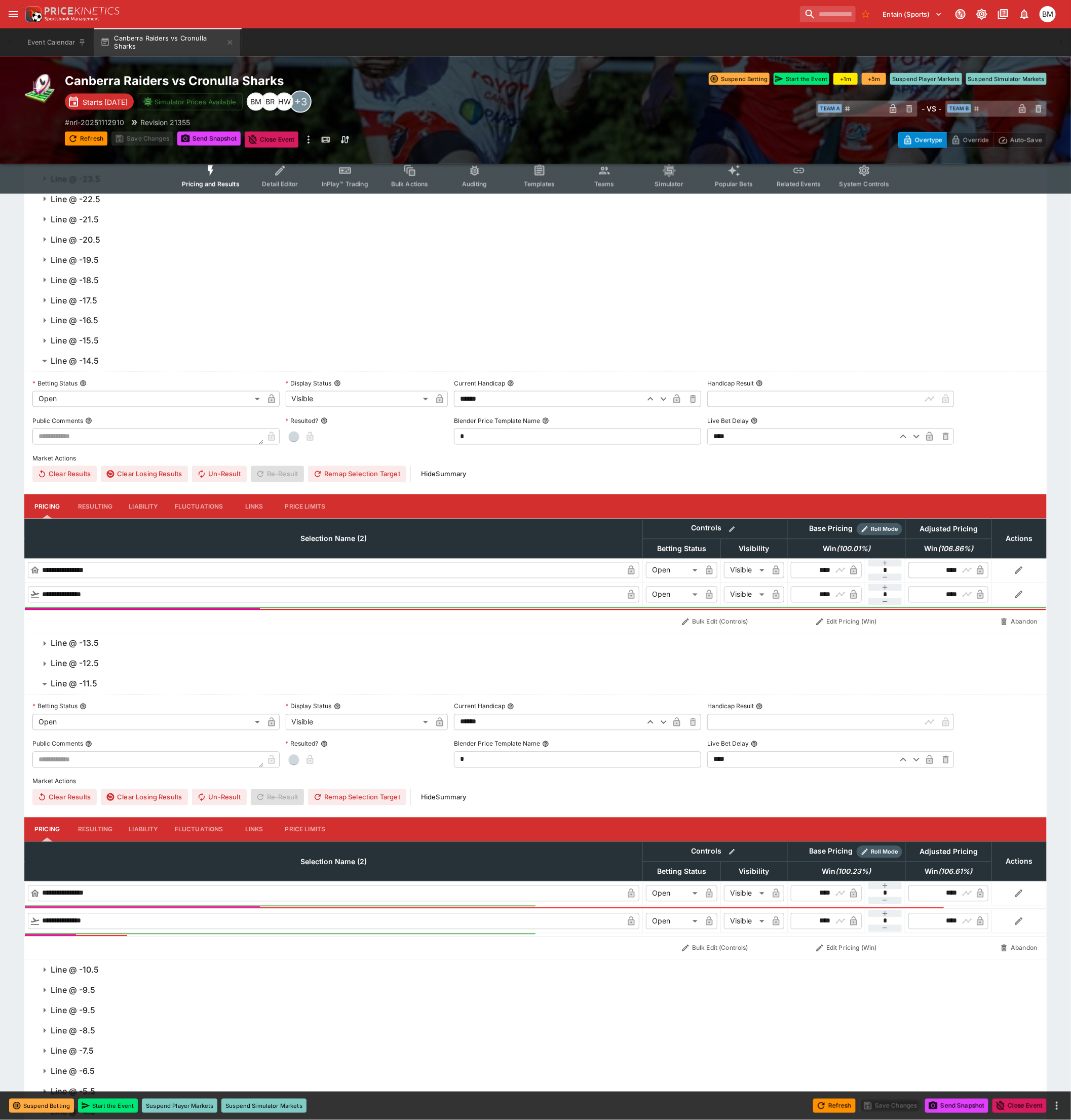
scroll to position [4420, 0]
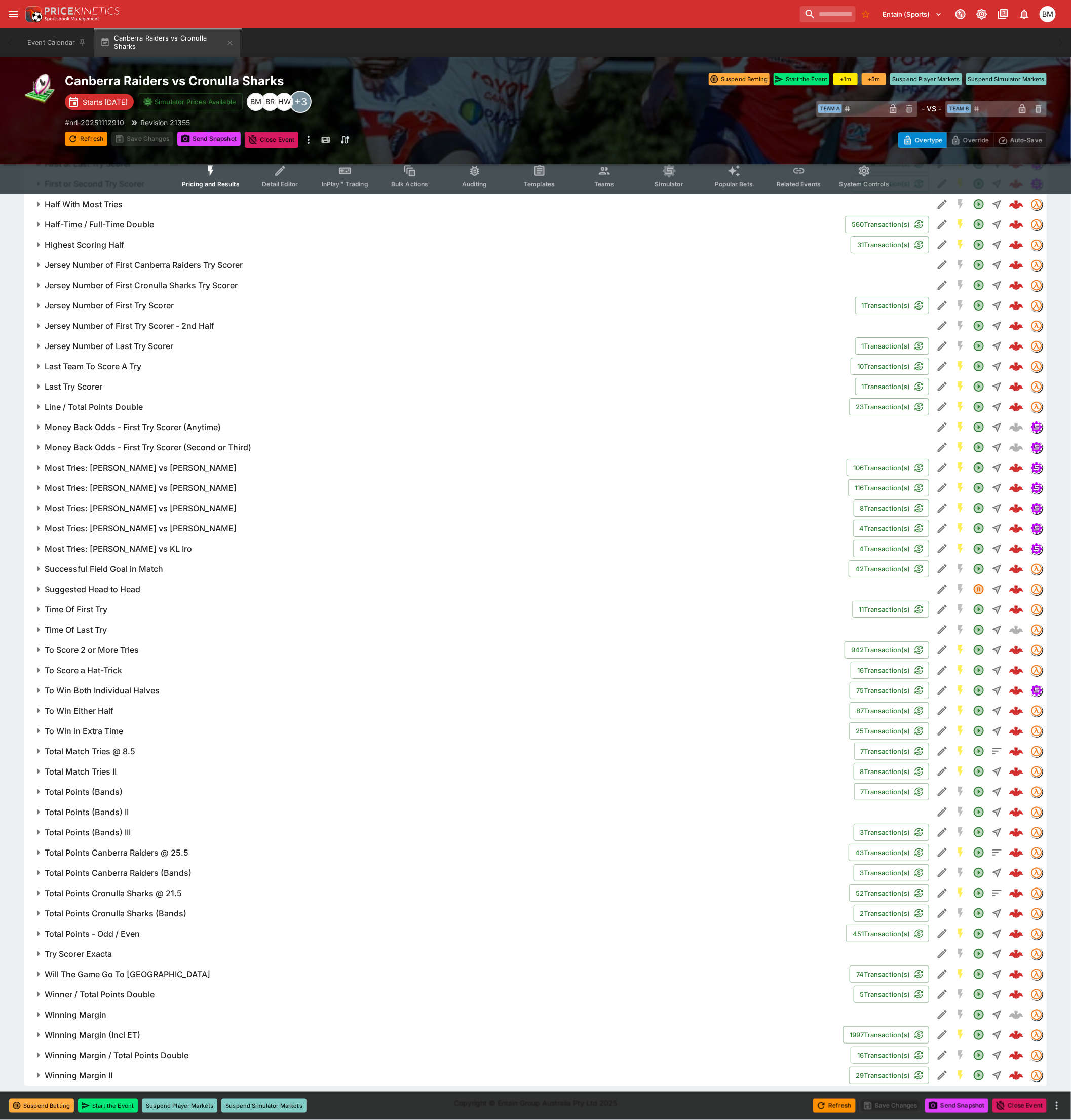
click at [88, 787] on h6 "Total Points (Bands)" at bounding box center [83, 792] width 78 height 11
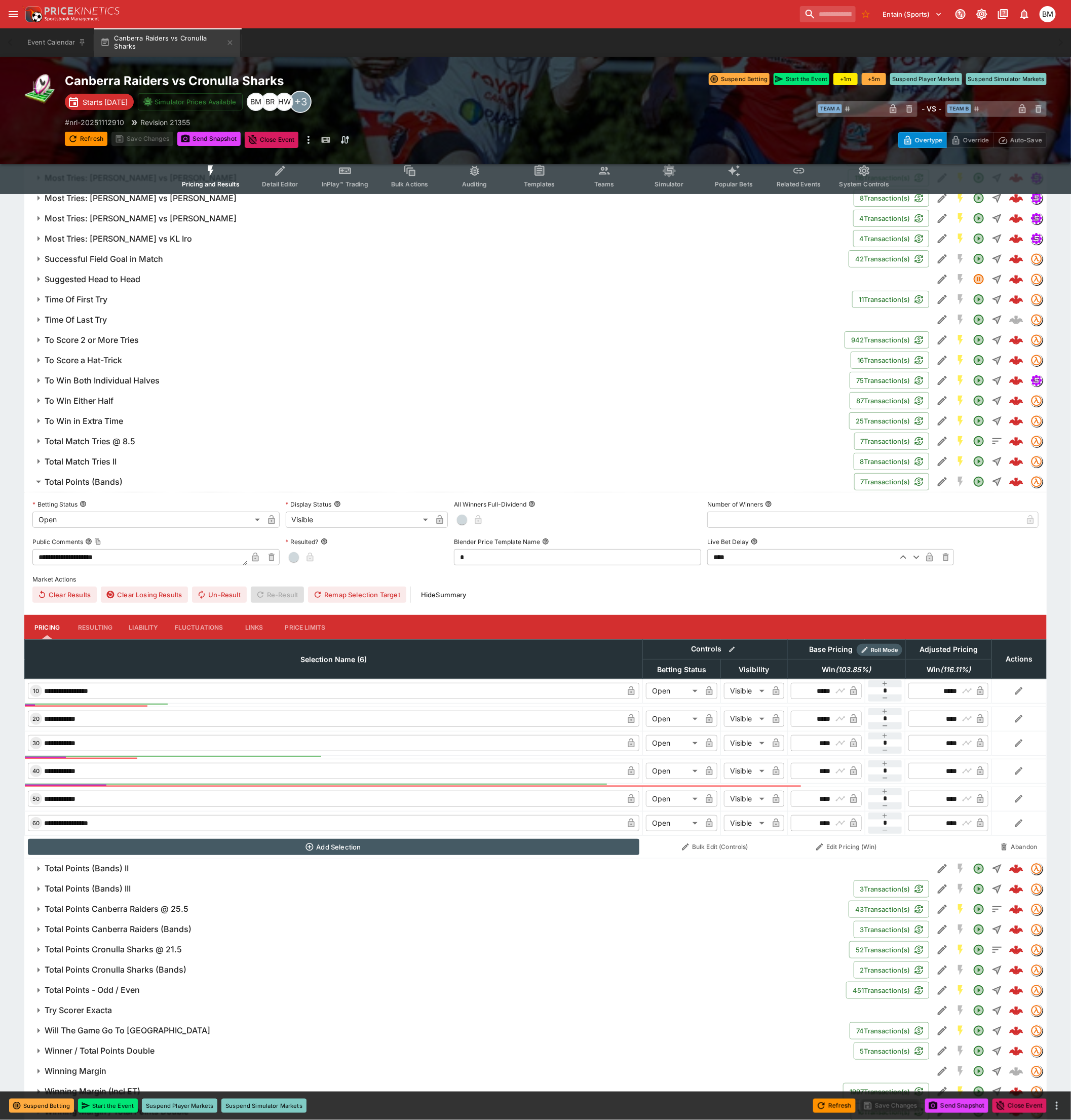
scroll to position [4786, 0]
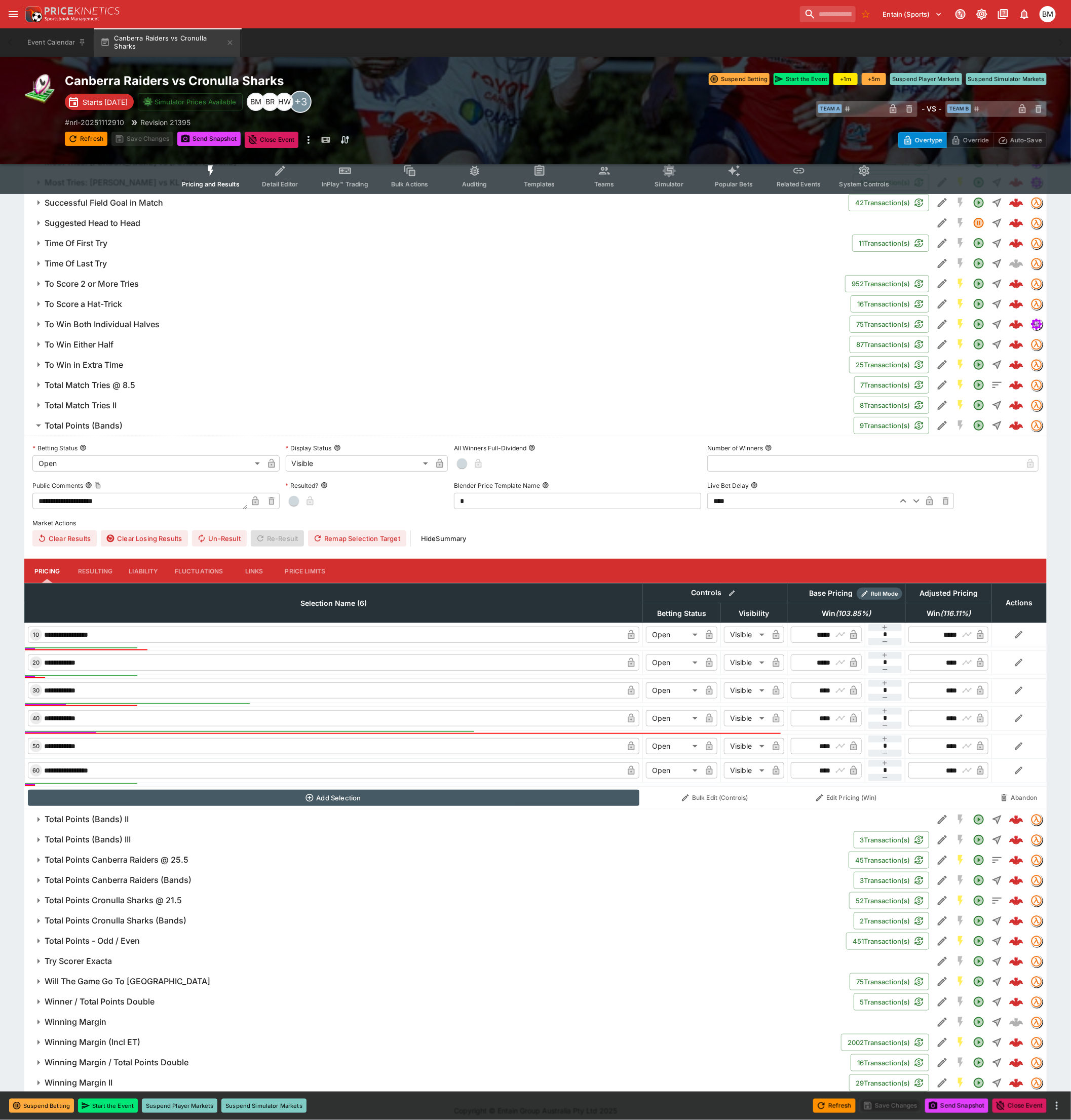
scroll to position [4786, 0]
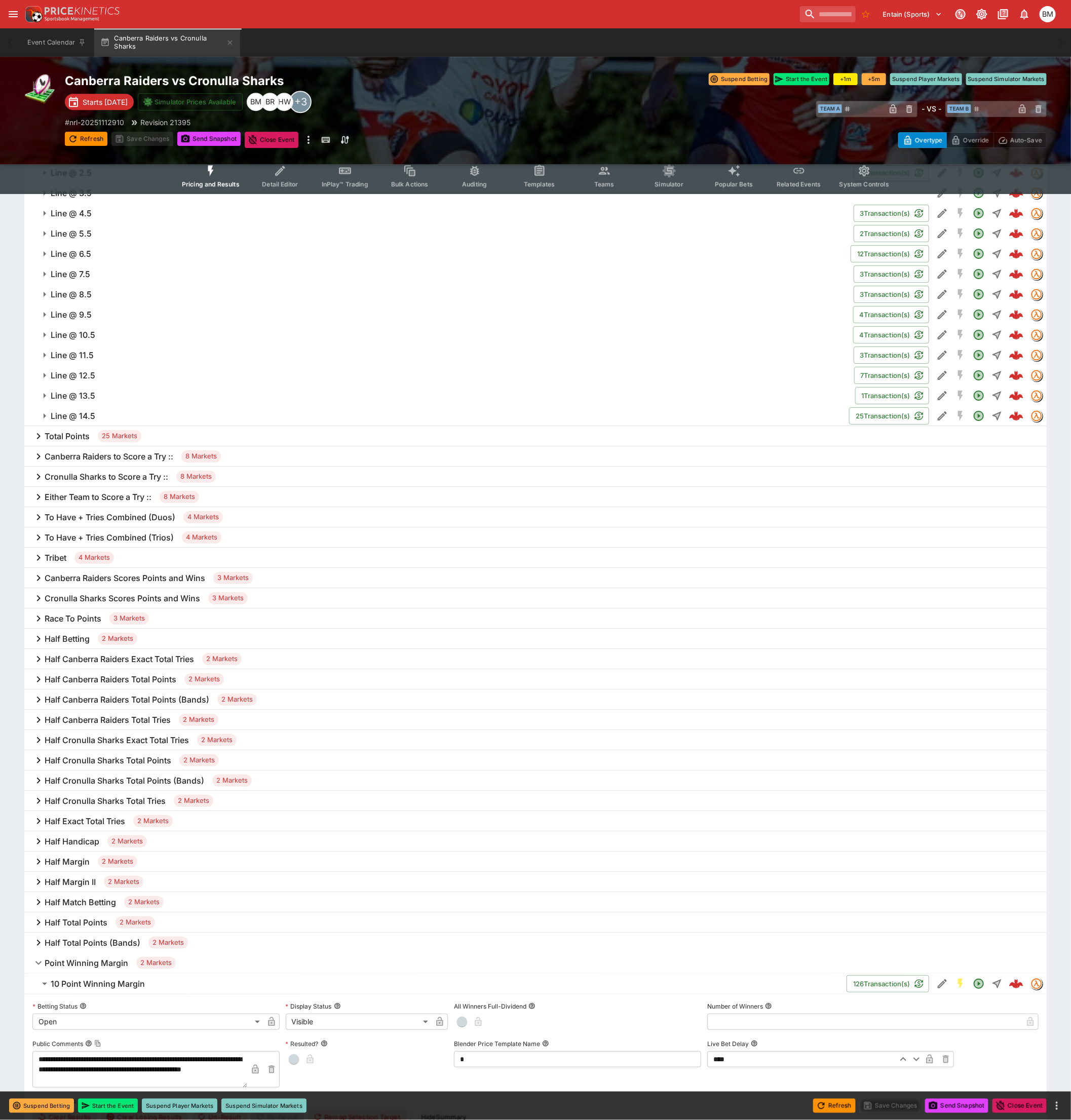
scroll to position [1971, 0]
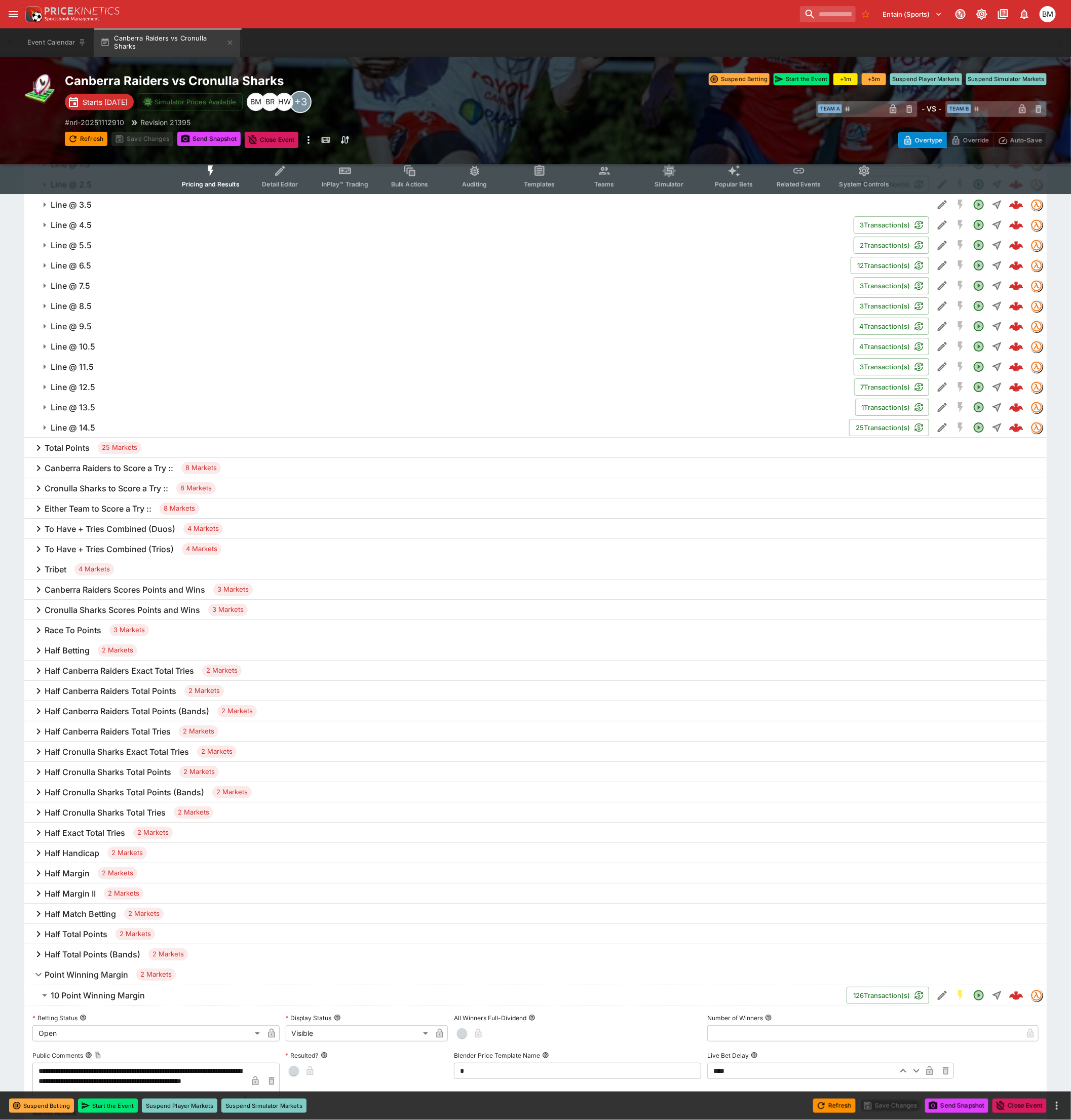
click at [228, 448] on div "Total Points 25 Markets" at bounding box center [535, 447] width 1023 height 20
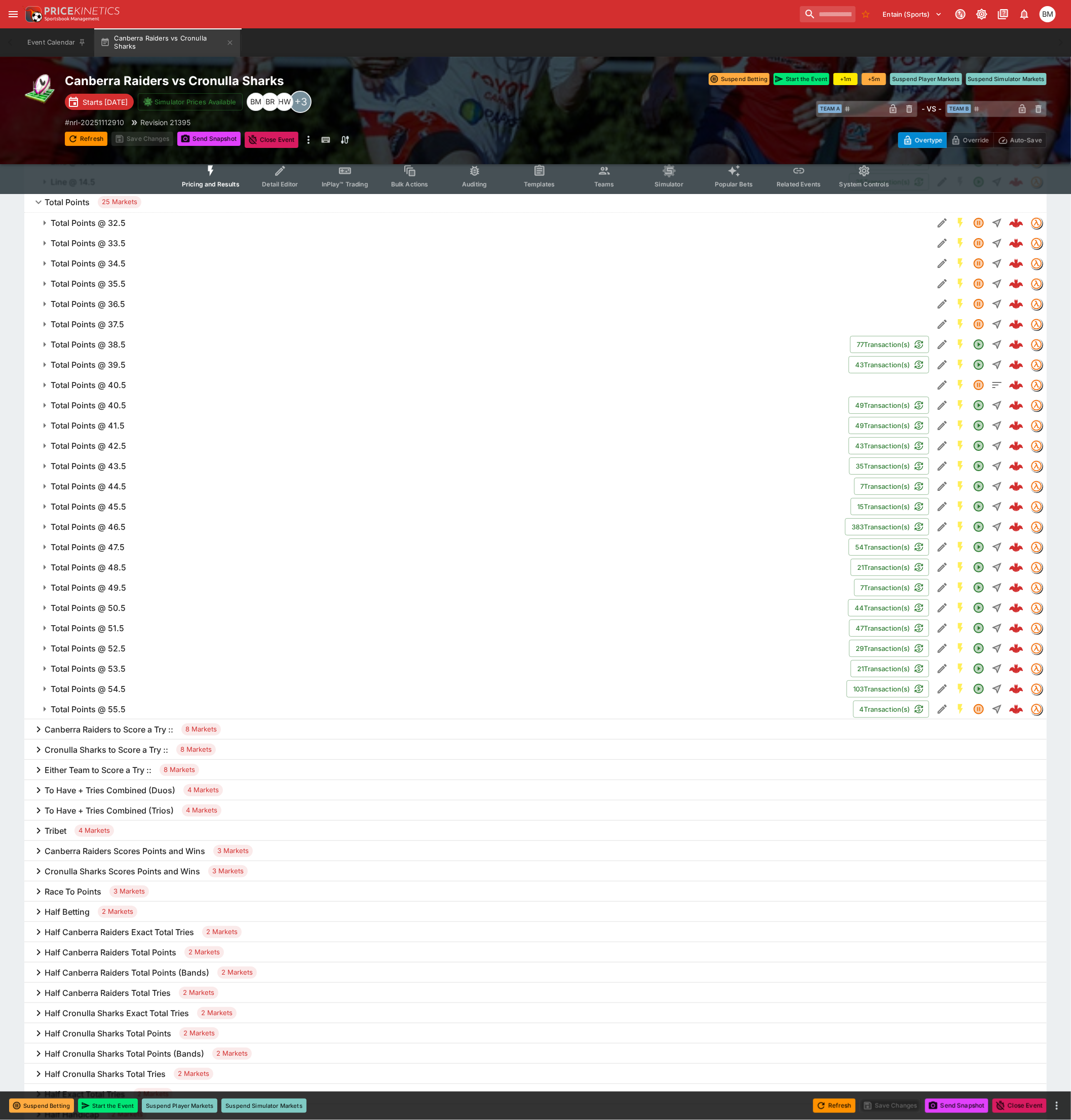
scroll to position [2196, 0]
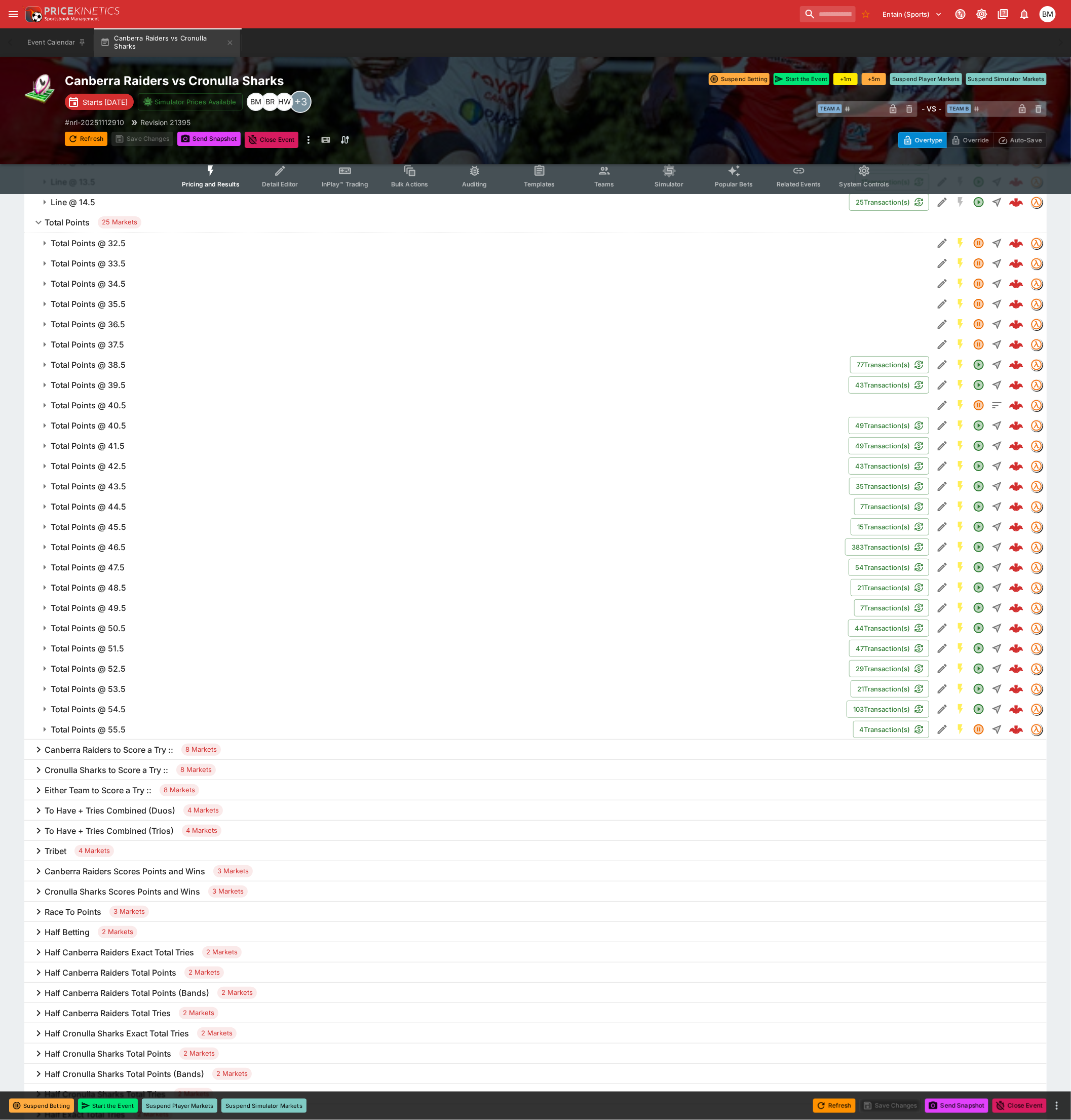
click at [303, 704] on span "Total Points @ 54.5" at bounding box center [445, 709] width 788 height 11
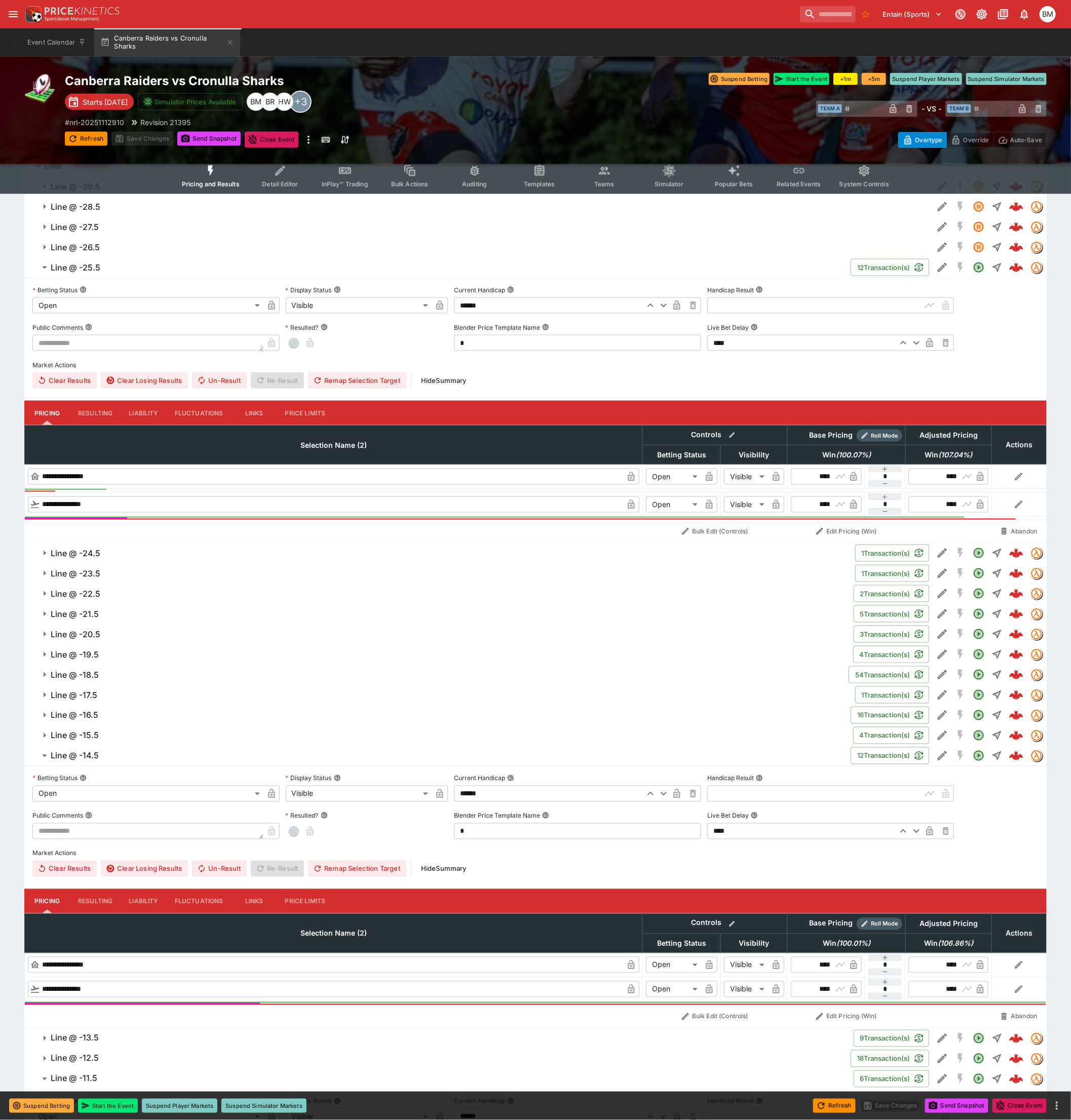
scroll to position [507, 0]
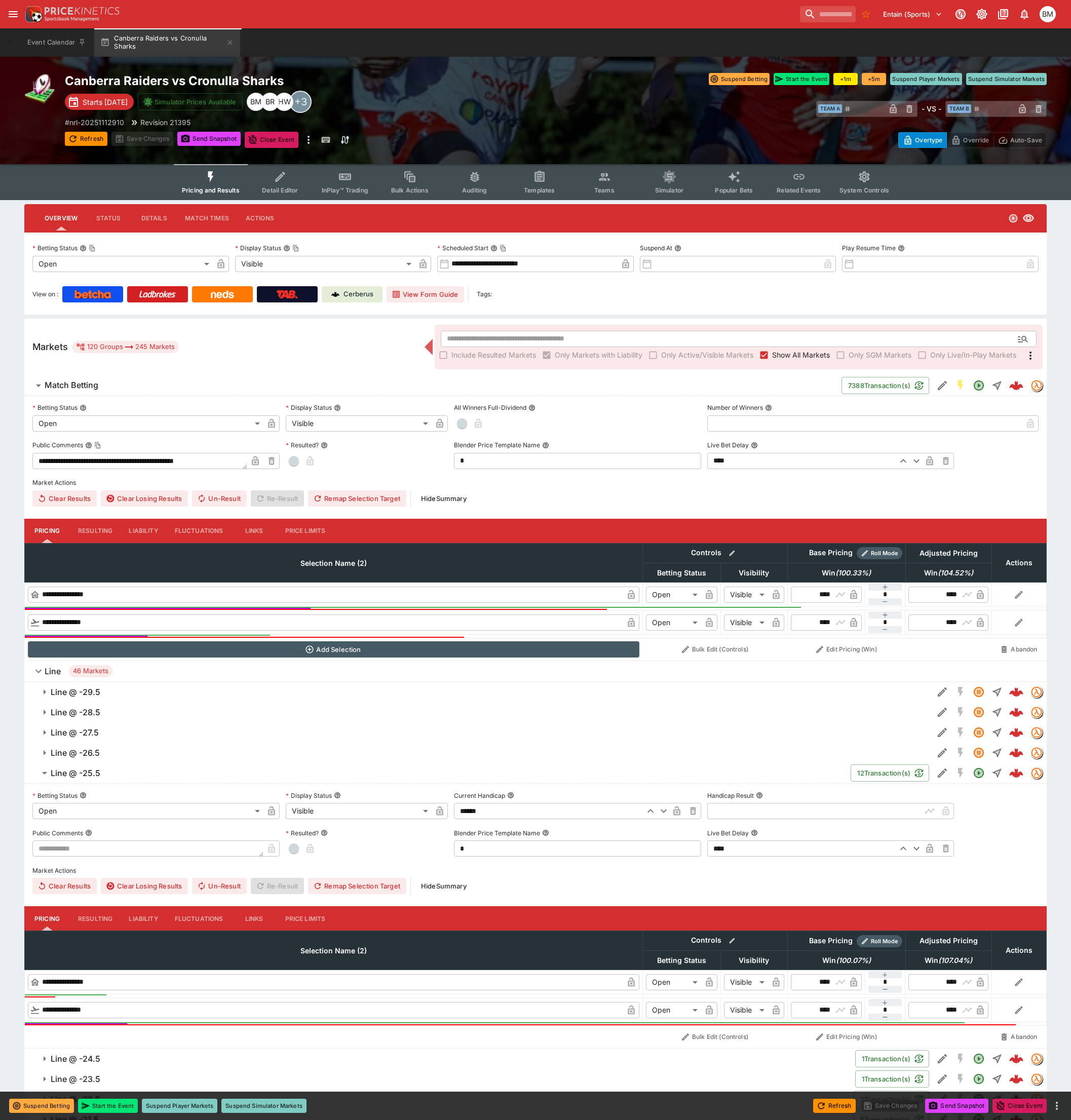
scroll to position [507, 0]
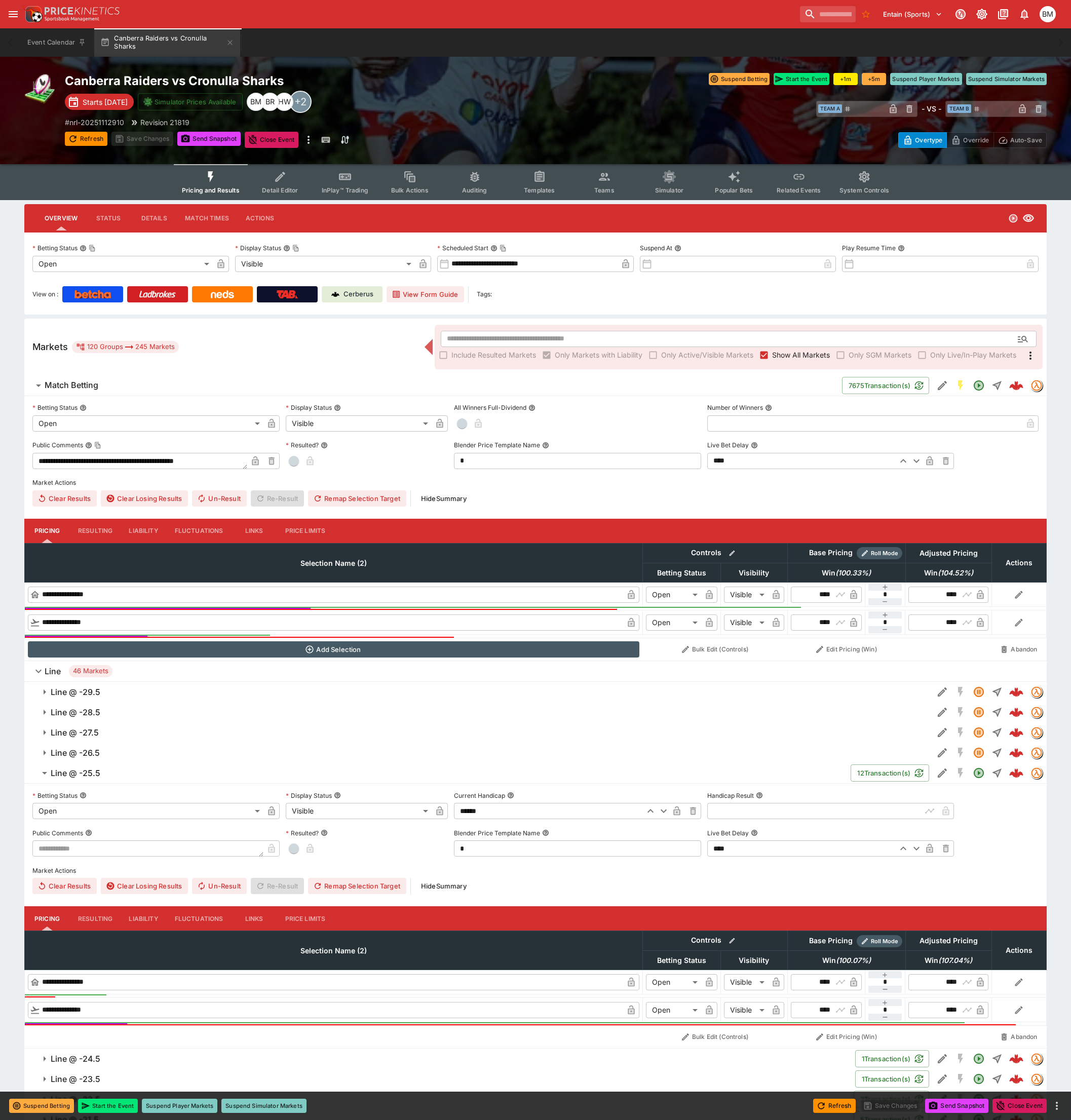
scroll to position [507, 0]
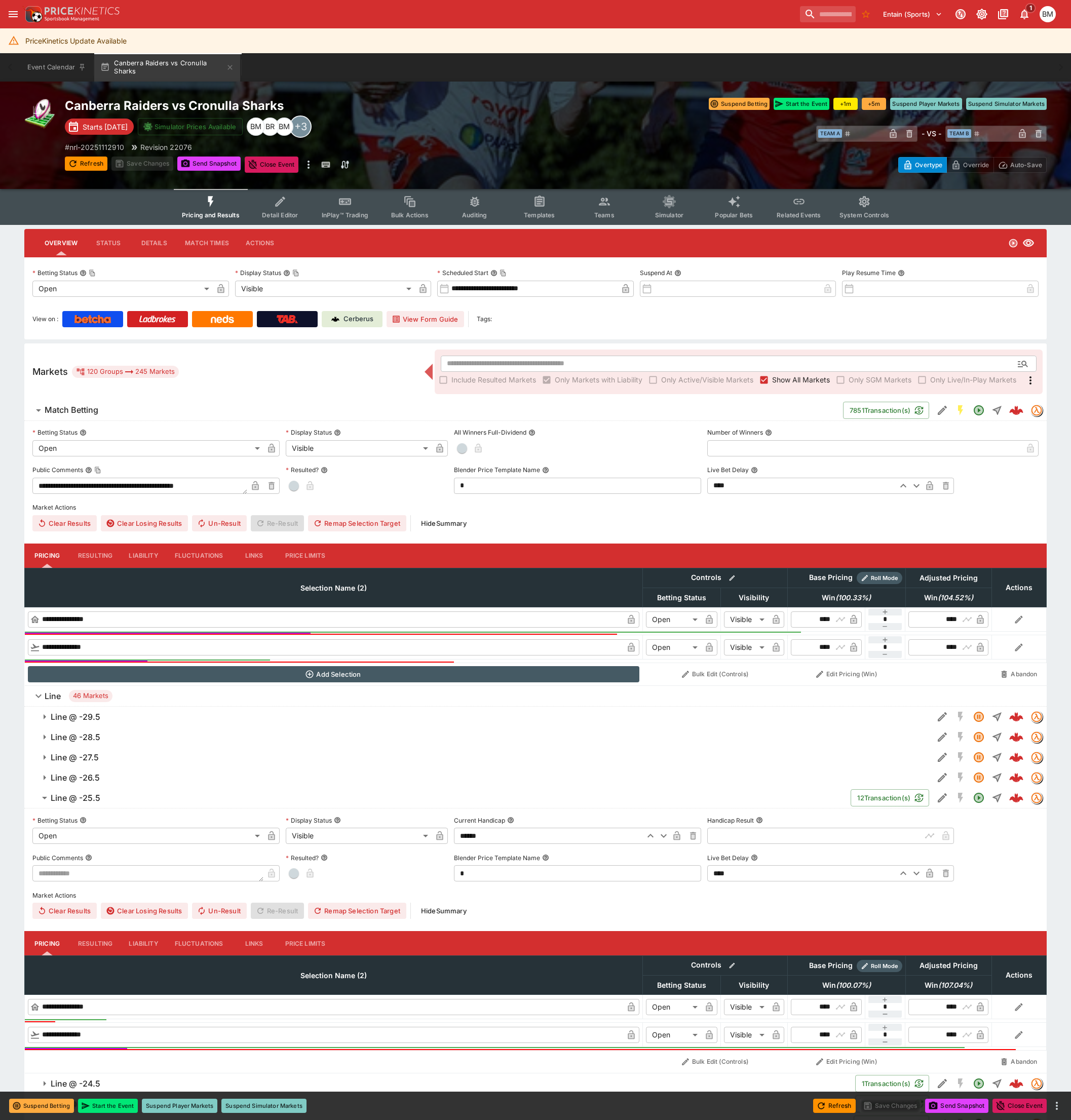
scroll to position [531, 0]
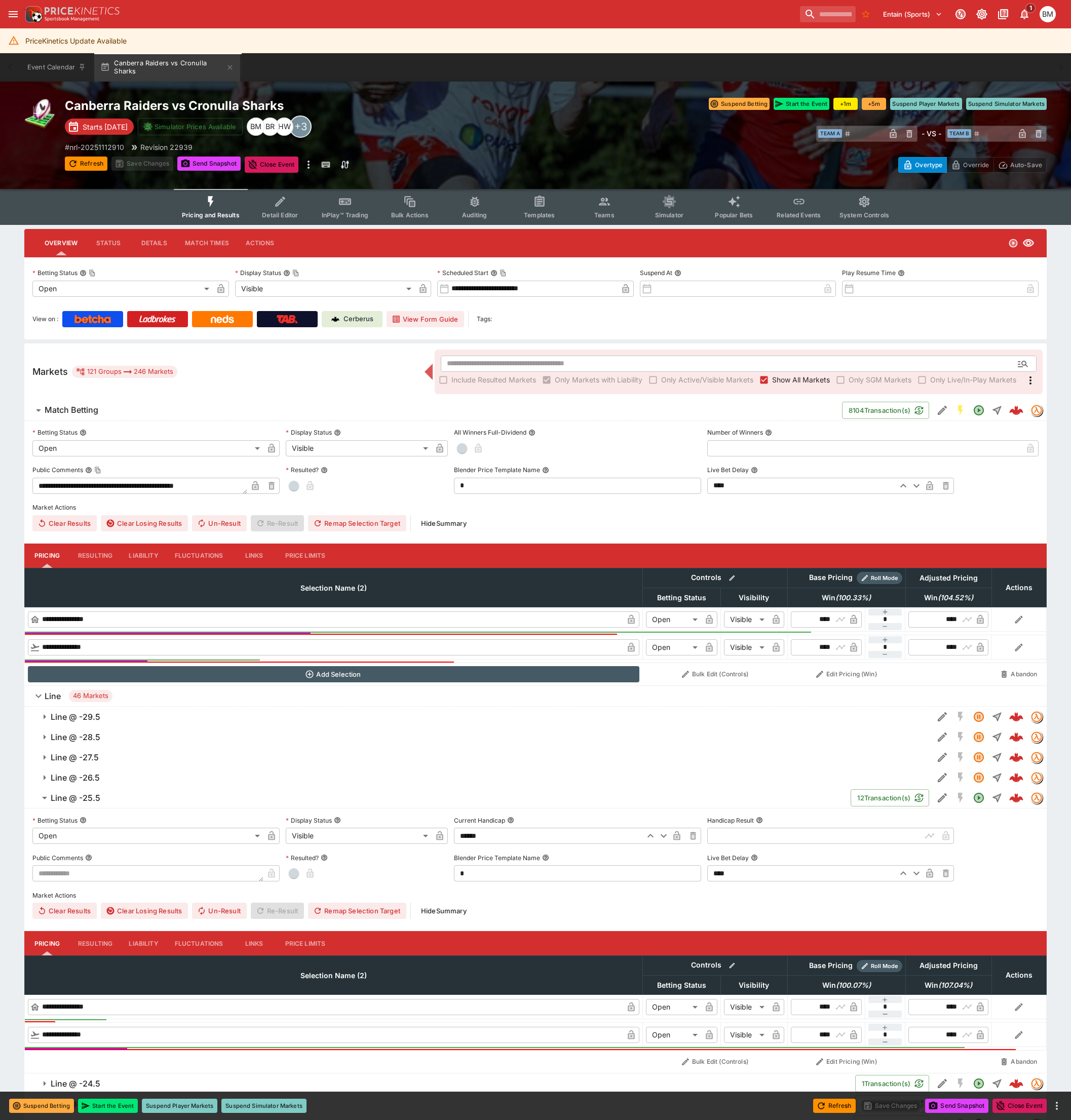
scroll to position [531, 0]
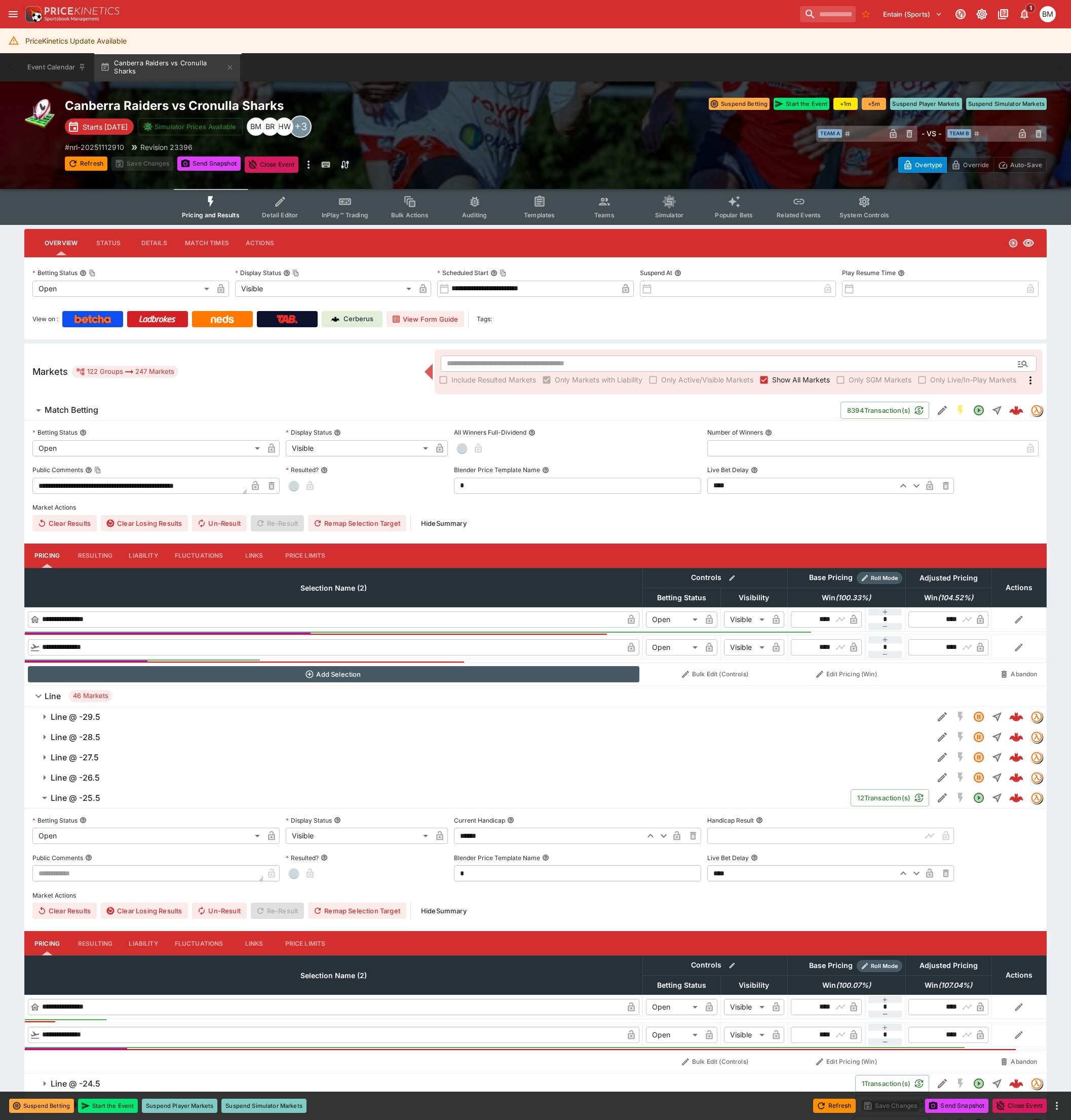
scroll to position [531, 0]
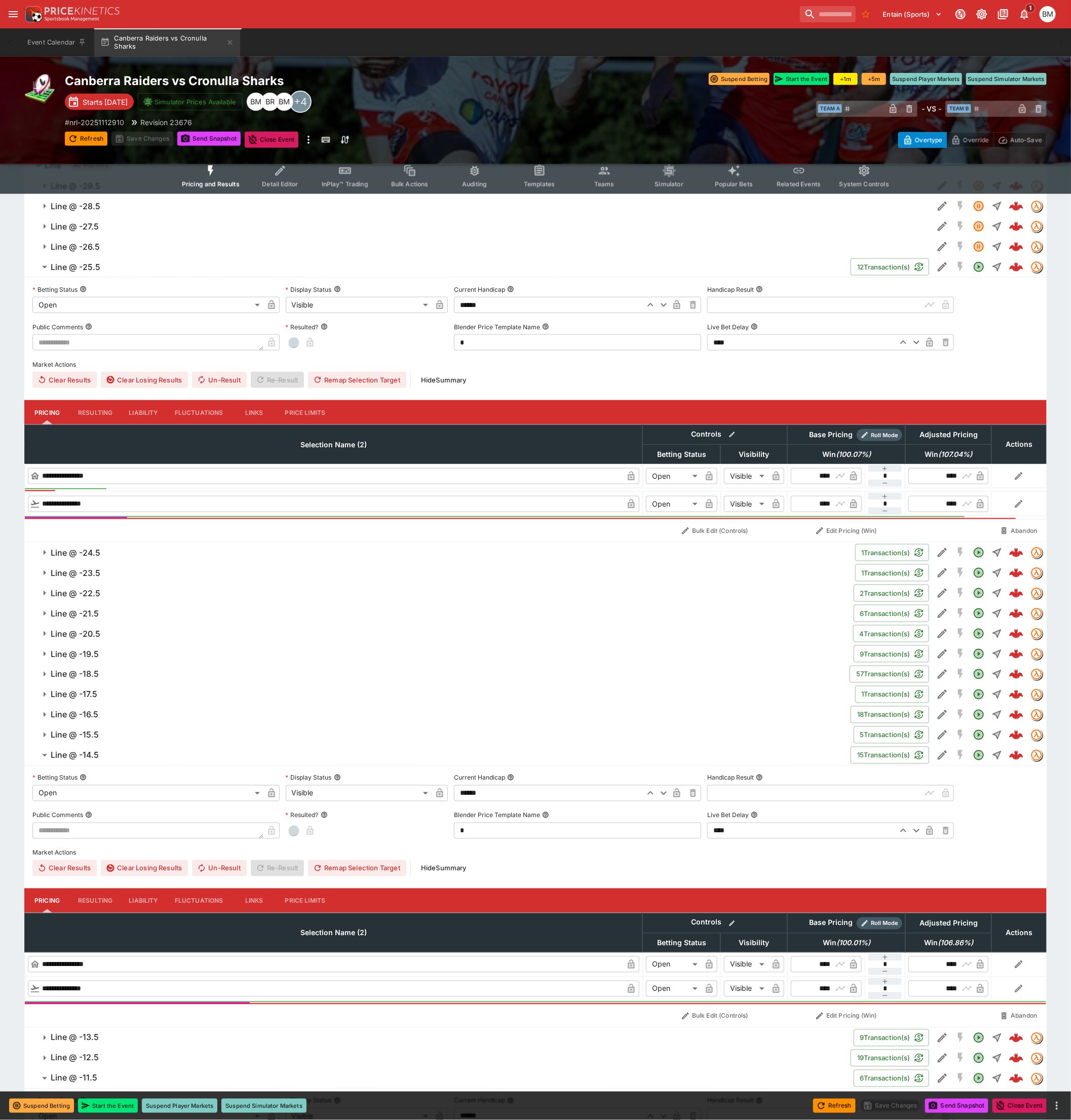
scroll to position [531, 0]
click at [366, 178] on button "InPlay™ Trading" at bounding box center [344, 175] width 64 height 36
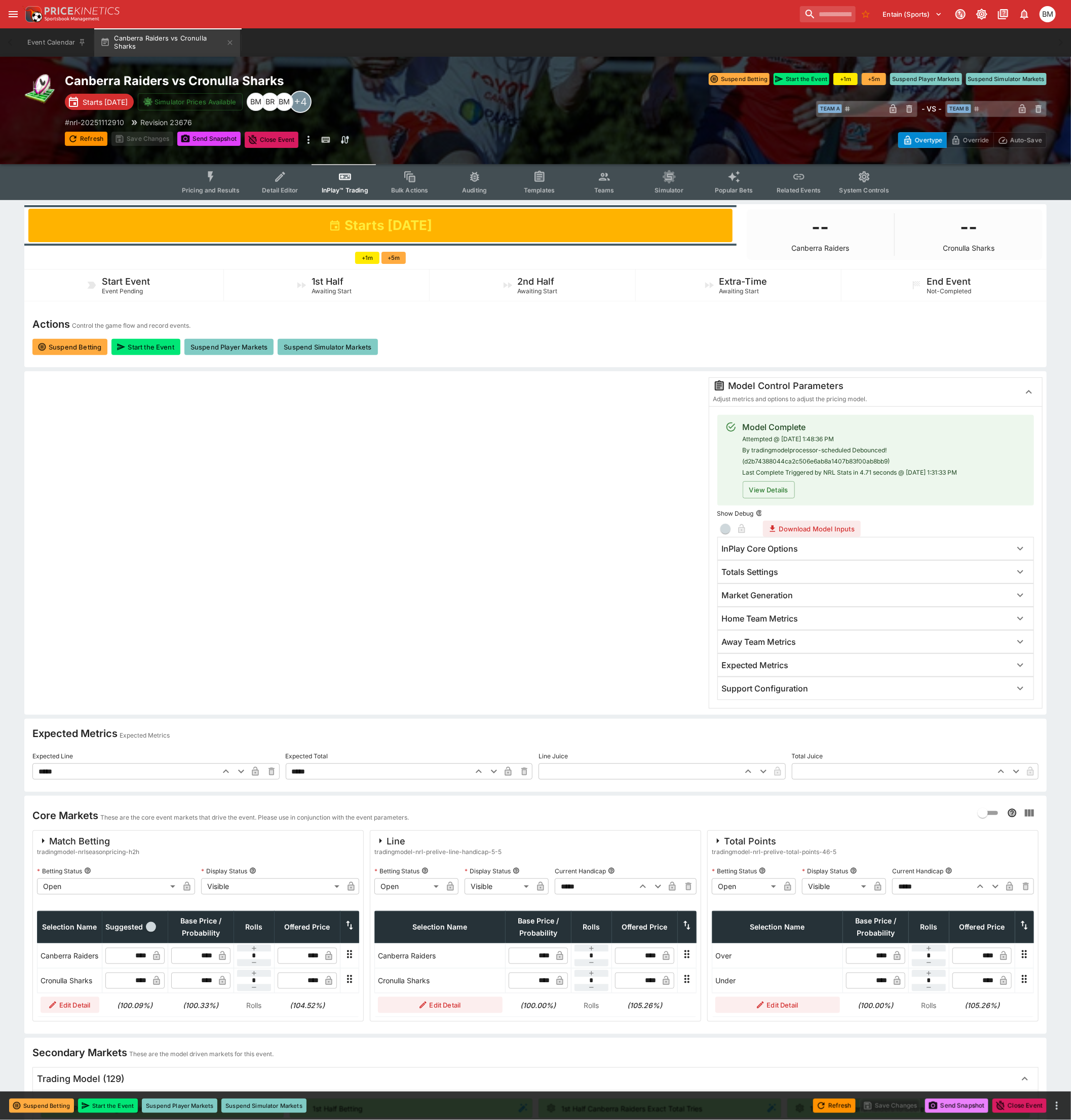
click at [972, 1108] on button "Send Snapshot" at bounding box center [957, 1106] width 64 height 14
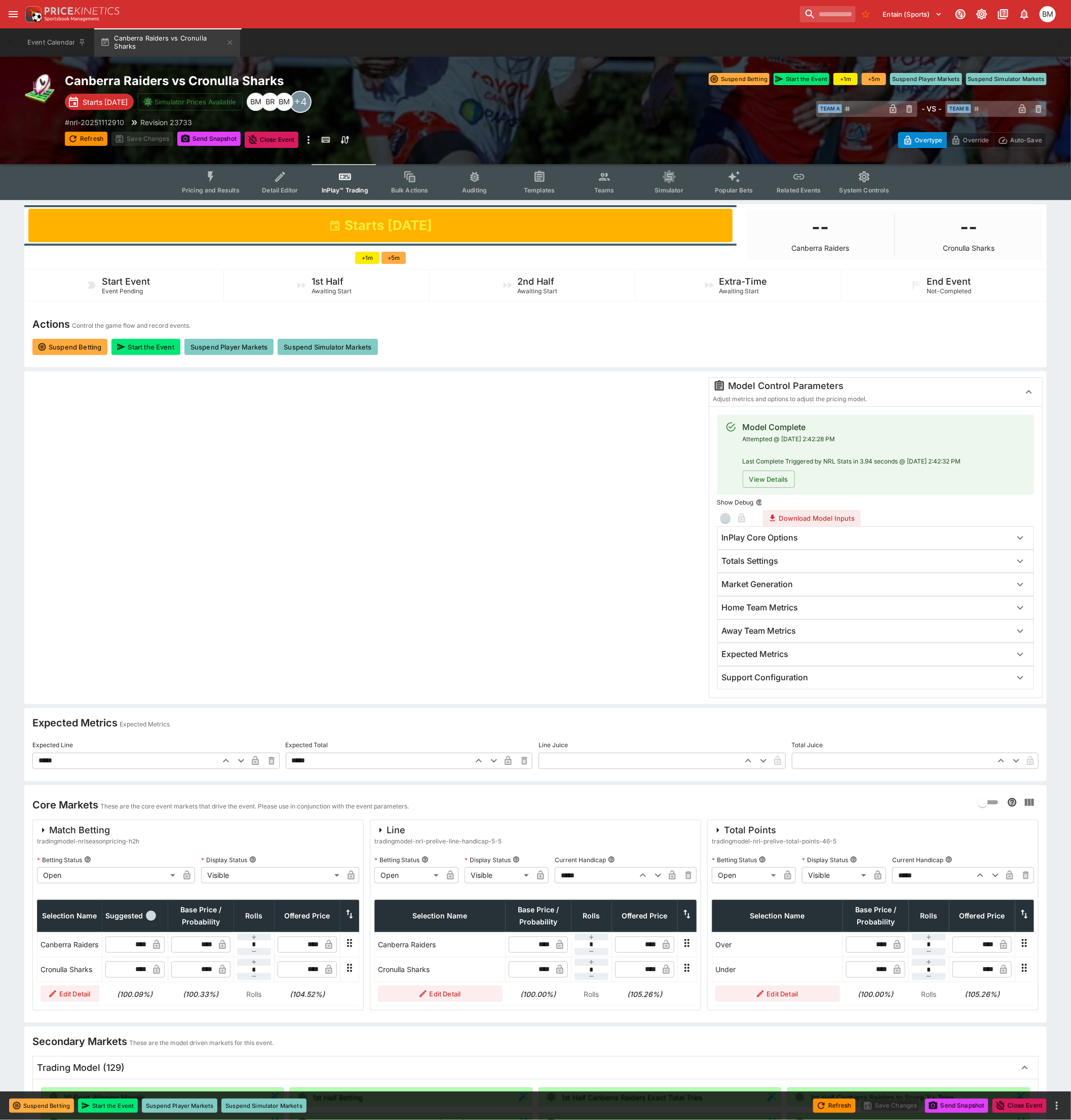
type input "*****"
